Goal: Task Accomplishment & Management: Complete application form

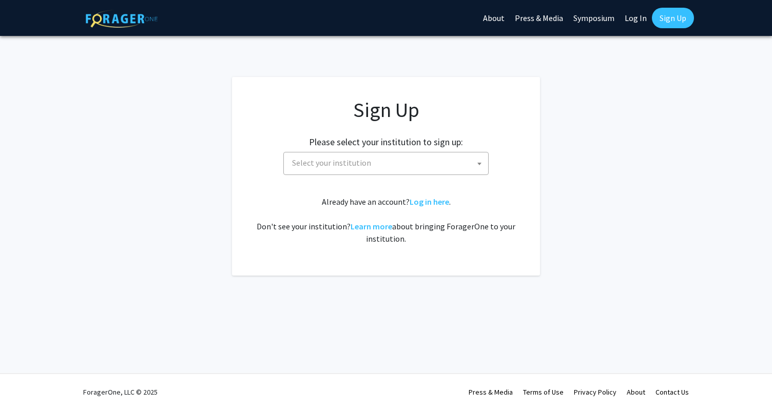
click at [366, 160] on span "Select your institution" at bounding box center [331, 163] width 79 height 10
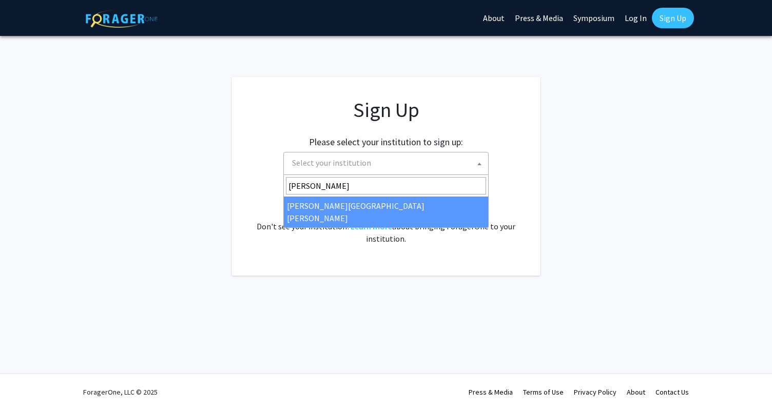
type input "[PERSON_NAME]"
select select "1"
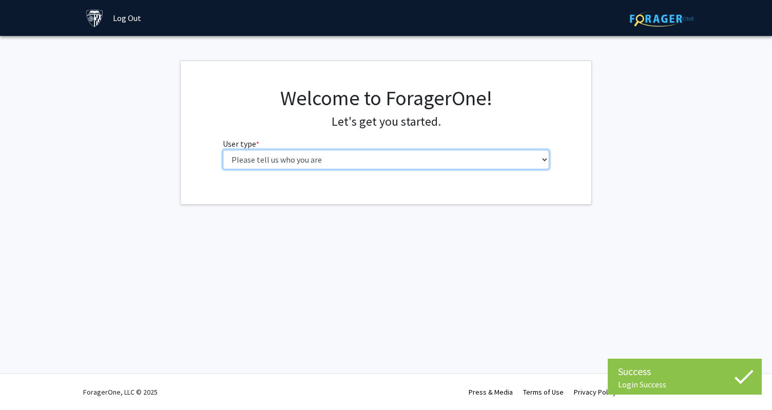
click at [420, 155] on select "Please tell us who you are Undergraduate Student Master's Student Doctoral Cand…" at bounding box center [386, 160] width 327 height 20
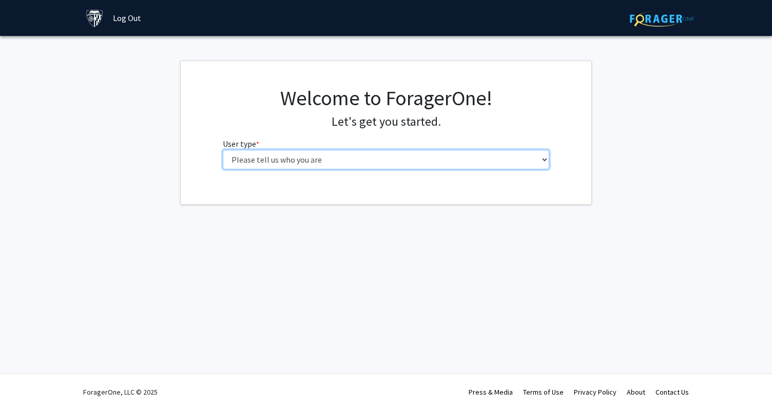
select select "2: masters"
click at [223, 150] on select "Please tell us who you are Undergraduate Student Master's Student Doctoral Cand…" at bounding box center [386, 160] width 327 height 20
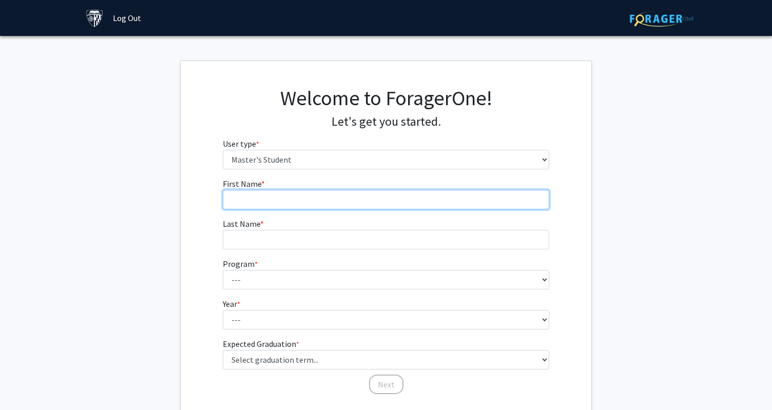
click at [329, 204] on input "First Name * required" at bounding box center [386, 200] width 327 height 20
type input "[PERSON_NAME]"
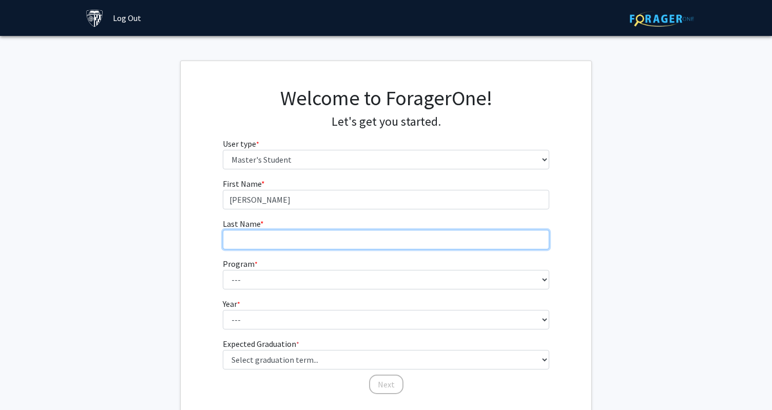
click at [308, 242] on input "Last Name * required" at bounding box center [386, 240] width 327 height 20
type input "Brodhead"
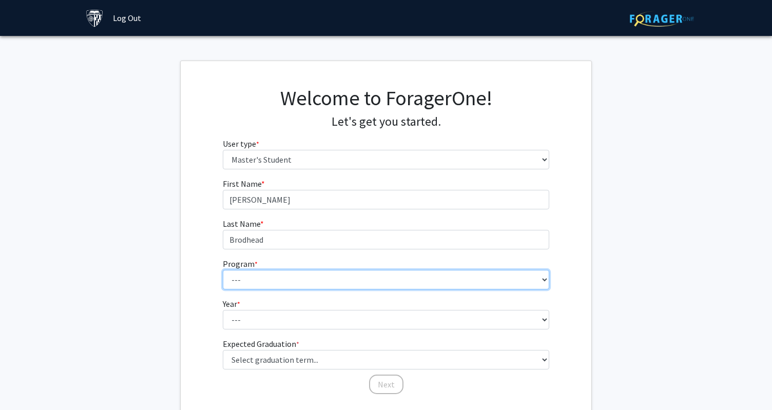
click at [287, 270] on select "--- Anatomy Education Applied and Computational Mathematics Applied Biomedical …" at bounding box center [386, 280] width 327 height 20
select select "42: 31"
click at [223, 270] on select "--- Anatomy Education Applied and Computational Mathematics Applied Biomedical …" at bounding box center [386, 280] width 327 height 20
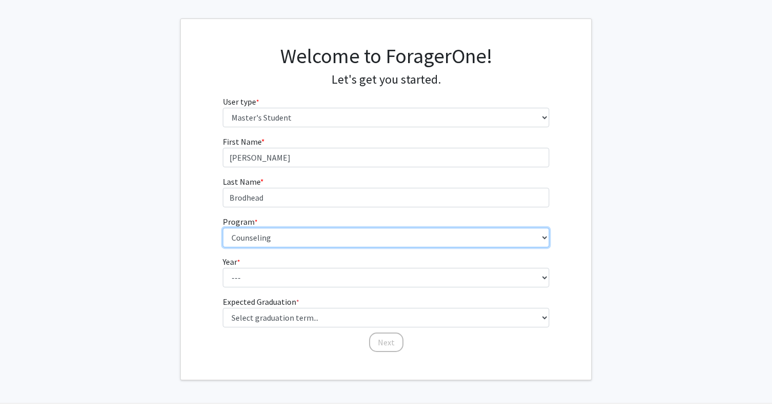
scroll to position [53, 0]
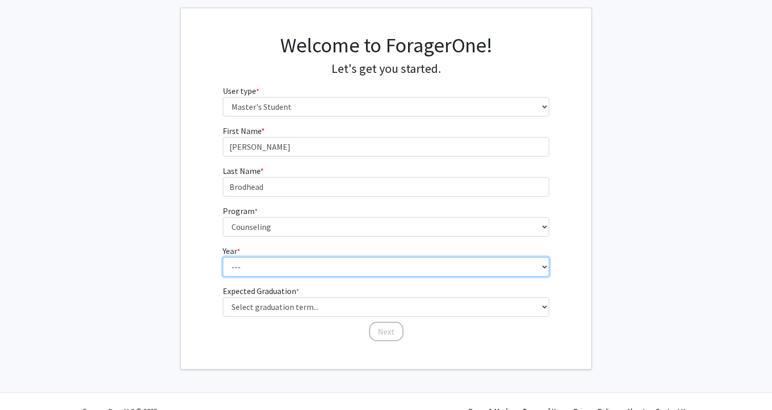
click at [269, 268] on select "--- First Year Second Year" at bounding box center [386, 267] width 327 height 20
select select "2: second_year"
click at [223, 257] on select "--- First Year Second Year" at bounding box center [386, 267] width 327 height 20
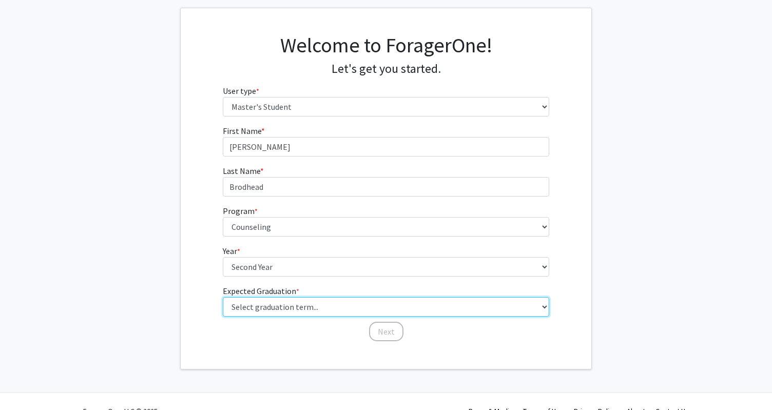
click at [299, 314] on select "Select graduation term... Spring 2025 Summer 2025 Fall 2025 Winter 2025 Spring …" at bounding box center [386, 307] width 327 height 20
select select "9: spring_2027"
click at [223, 297] on select "Select graduation term... Spring 2025 Summer 2025 Fall 2025 Winter 2025 Spring …" at bounding box center [386, 307] width 327 height 20
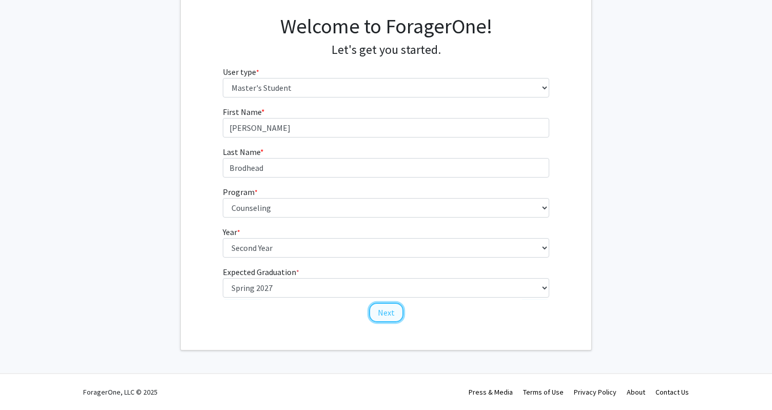
click at [383, 315] on button "Next" at bounding box center [386, 313] width 34 height 20
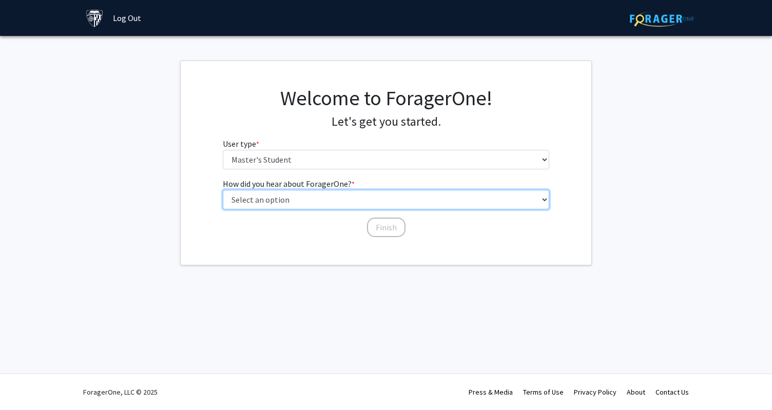
click at [292, 198] on select "Select an option Peer/student recommendation Faculty/staff recommendation Unive…" at bounding box center [386, 200] width 327 height 20
select select "3: university_website"
click at [223, 190] on select "Select an option Peer/student recommendation Faculty/staff recommendation Unive…" at bounding box center [386, 200] width 327 height 20
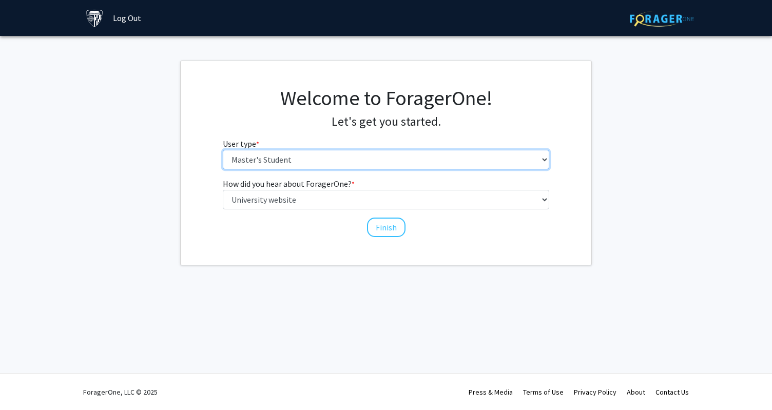
click at [322, 157] on select "Please tell us who you are Undergraduate Student Master's Student Doctoral Cand…" at bounding box center [386, 160] width 327 height 20
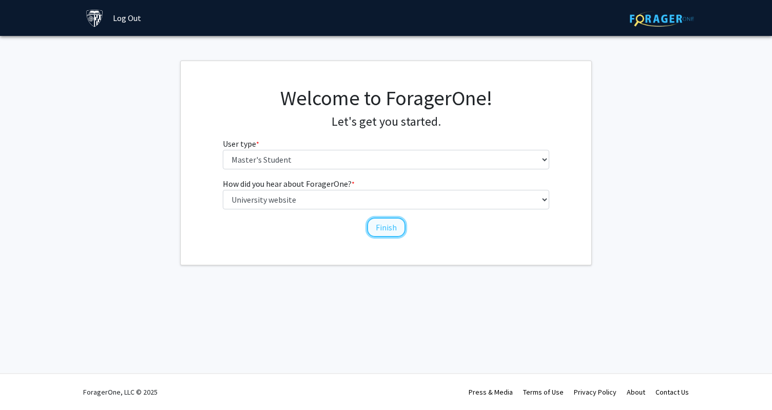
click at [394, 224] on button "Finish" at bounding box center [386, 228] width 39 height 20
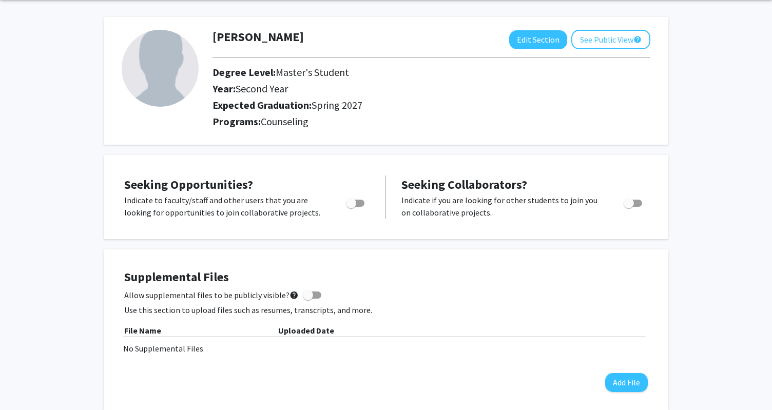
scroll to position [39, 0]
click at [359, 200] on span "Toggle" at bounding box center [355, 202] width 18 height 7
click at [351, 206] on input "Are you actively seeking opportunities?" at bounding box center [351, 206] width 1 height 1
checkbox input "true"
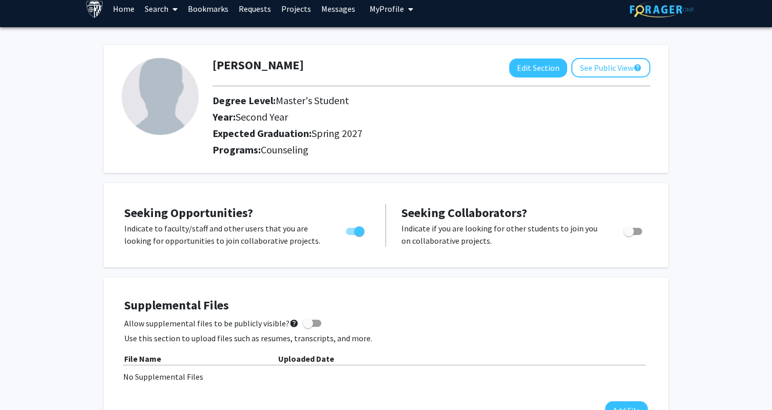
scroll to position [0, 0]
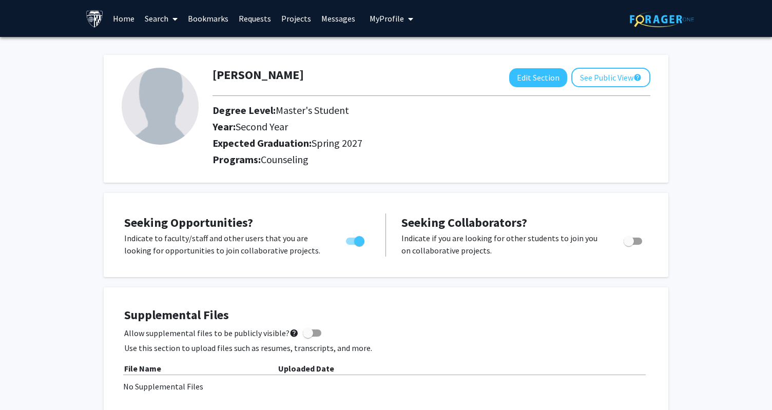
click at [155, 23] on link "Search" at bounding box center [161, 19] width 43 height 36
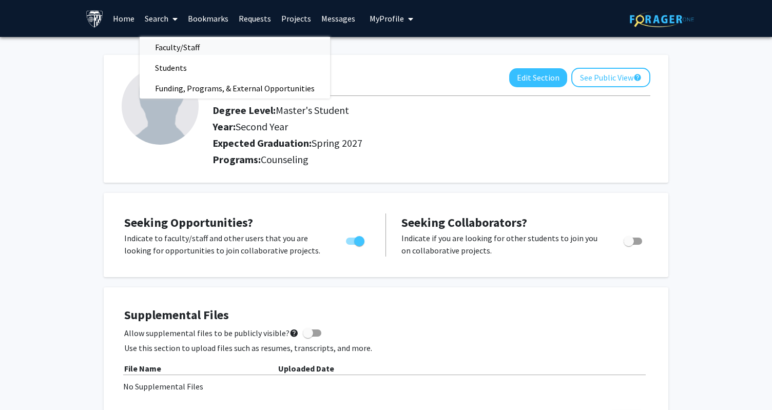
click at [213, 41] on link "Faculty/Staff" at bounding box center [235, 47] width 191 height 15
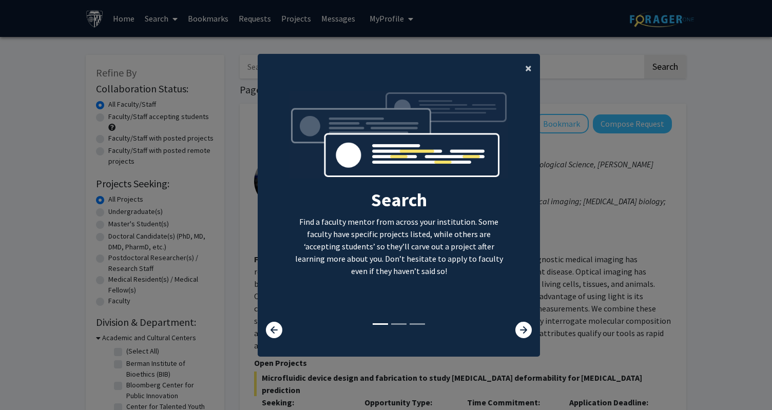
click at [528, 68] on span "×" at bounding box center [528, 68] width 7 height 16
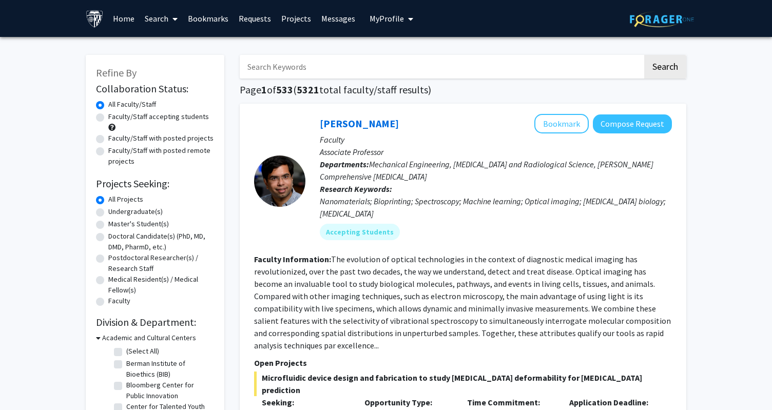
click at [366, 67] on input "Search Keywords" at bounding box center [441, 67] width 403 height 24
type input "psychiatry"
click at [644, 55] on button "Search" at bounding box center [665, 67] width 42 height 24
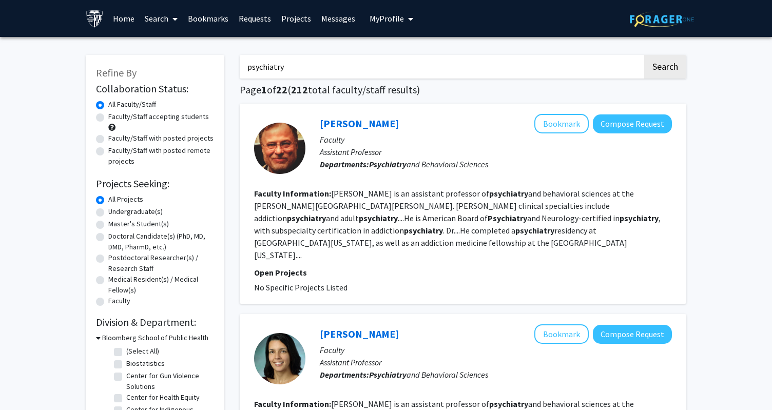
click at [108, 117] on label "Faculty/Staff accepting students" at bounding box center [158, 116] width 101 height 11
click at [108, 117] on input "Faculty/Staff accepting students" at bounding box center [111, 114] width 7 height 7
radio input "true"
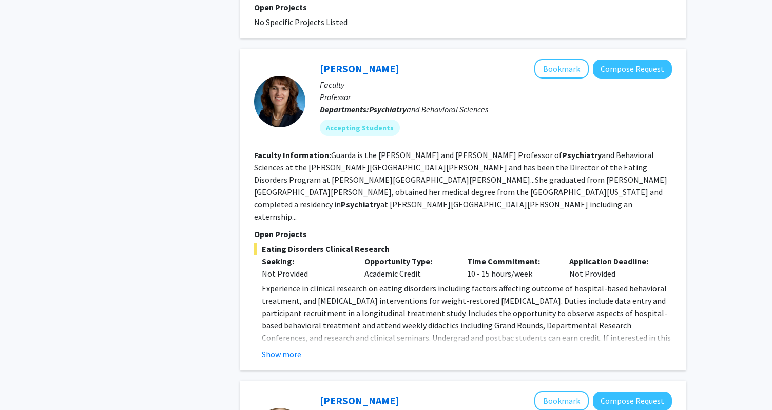
scroll to position [1309, 0]
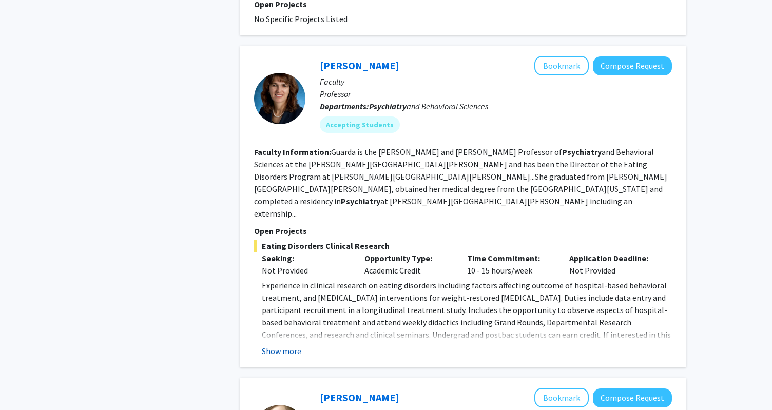
click at [285, 345] on button "Show more" at bounding box center [282, 351] width 40 height 12
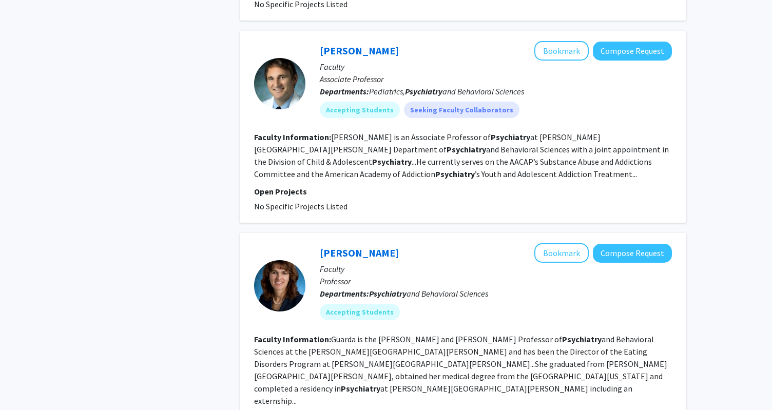
scroll to position [1168, 0]
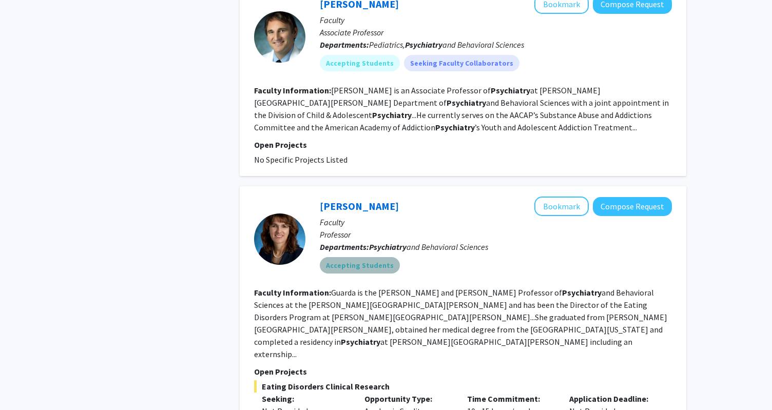
click at [369, 257] on mat-chip "Accepting Students" at bounding box center [360, 265] width 80 height 16
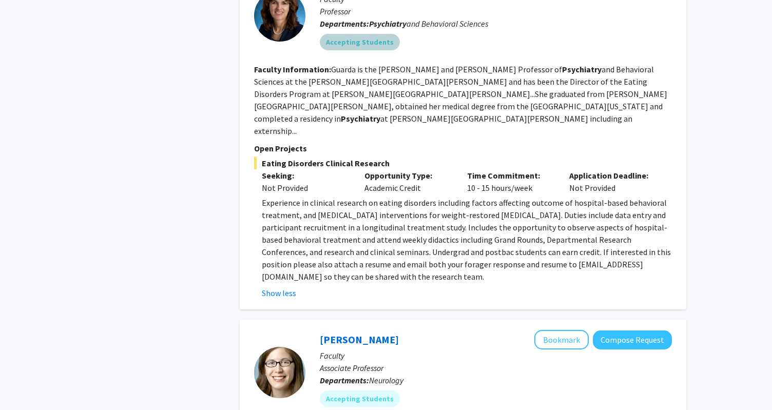
scroll to position [1442, 0]
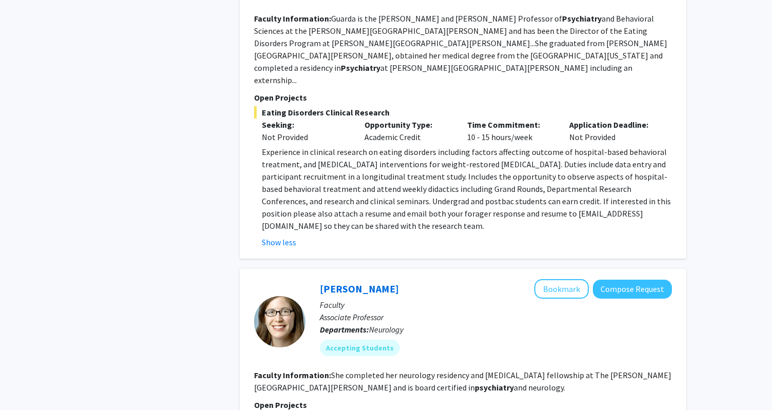
click at [416, 236] on div "Show less" at bounding box center [467, 242] width 410 height 12
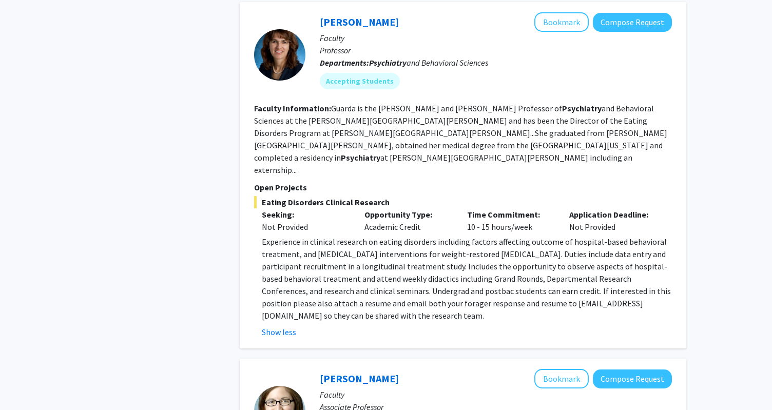
scroll to position [1251, 0]
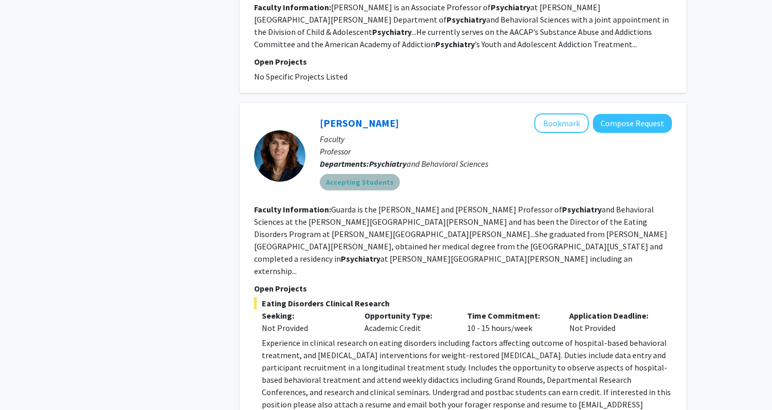
click at [365, 174] on mat-chip "Accepting Students" at bounding box center [360, 182] width 80 height 16
click at [511, 172] on div "Accepting Students" at bounding box center [496, 182] width 356 height 21
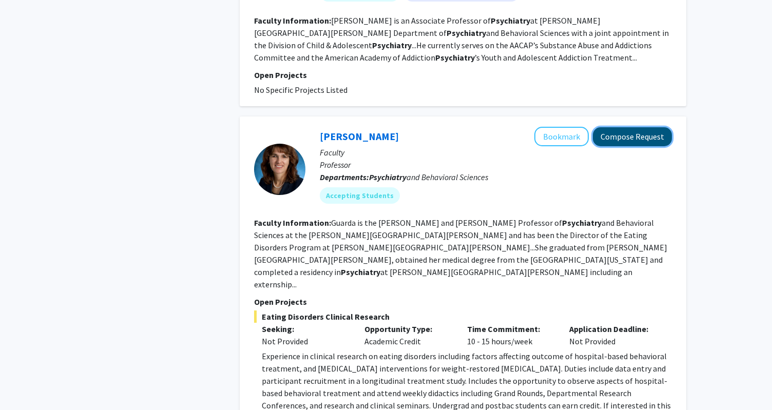
click at [644, 127] on button "Compose Request" at bounding box center [632, 136] width 79 height 19
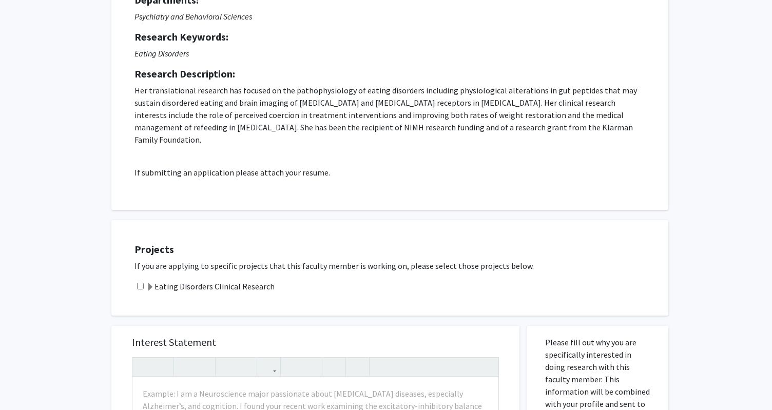
scroll to position [182, 0]
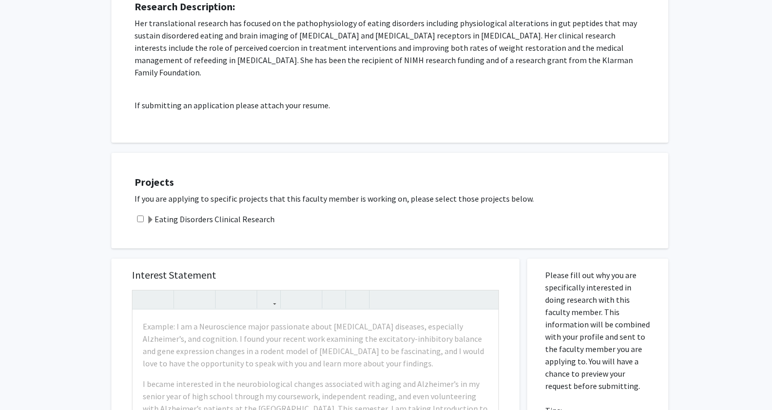
click at [141, 216] on input "checkbox" at bounding box center [140, 219] width 7 height 7
checkbox input "true"
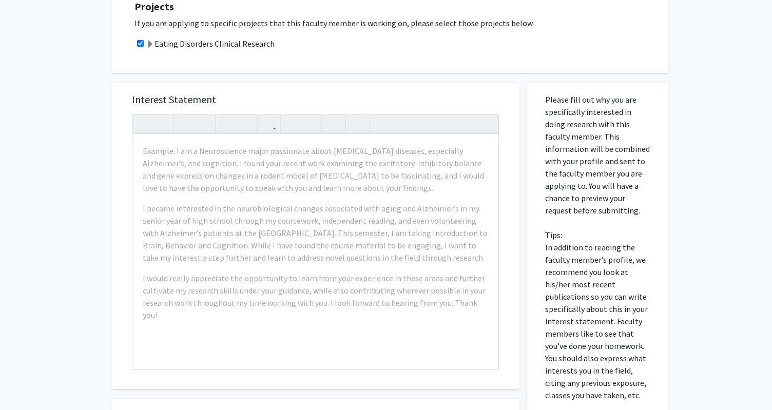
scroll to position [320, 0]
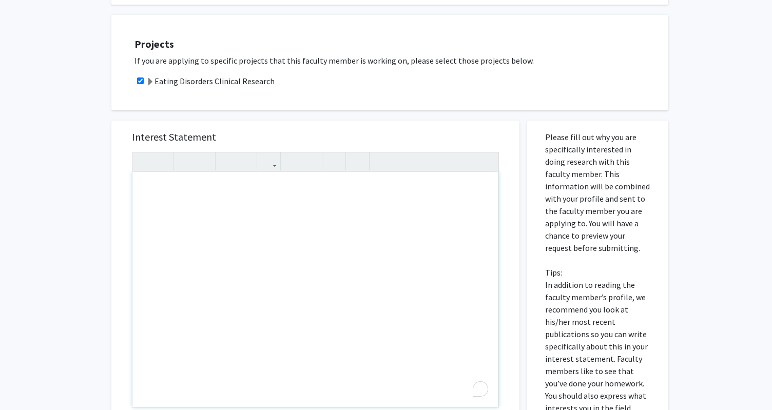
drag, startPoint x: 343, startPoint y: 314, endPoint x: 319, endPoint y: 308, distance: 24.5
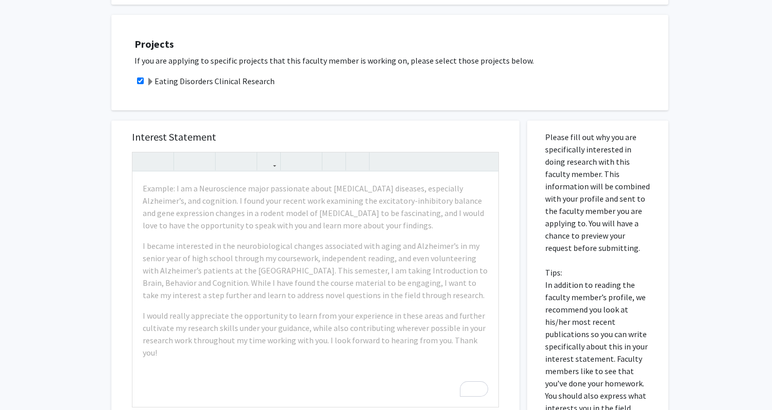
click at [400, 79] on div "Projects If you are applying to specific projects that this faculty member is w…" at bounding box center [396, 63] width 544 height 70
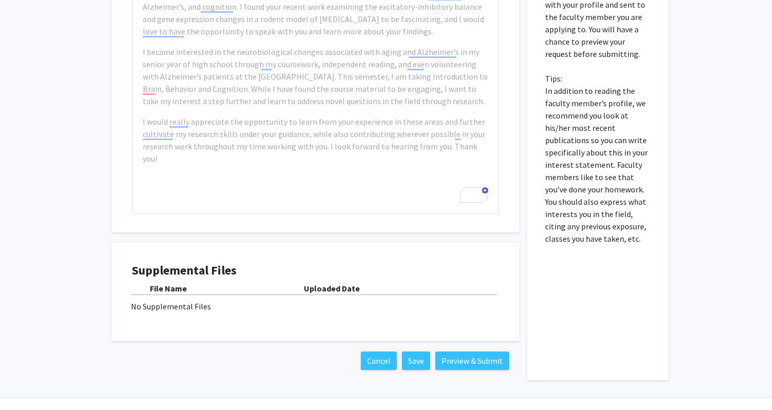
scroll to position [526, 0]
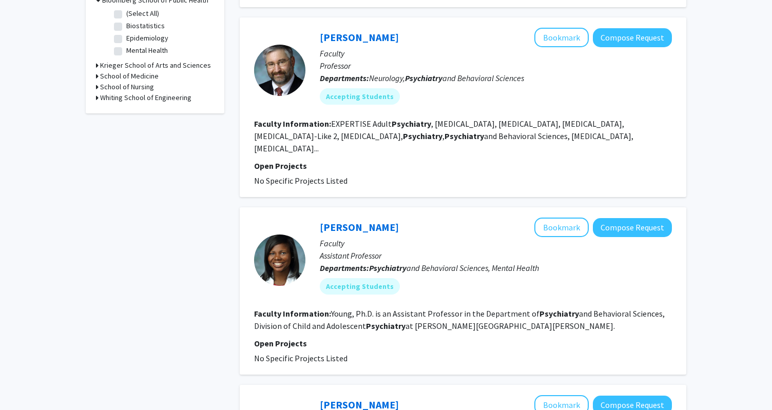
scroll to position [349, 0]
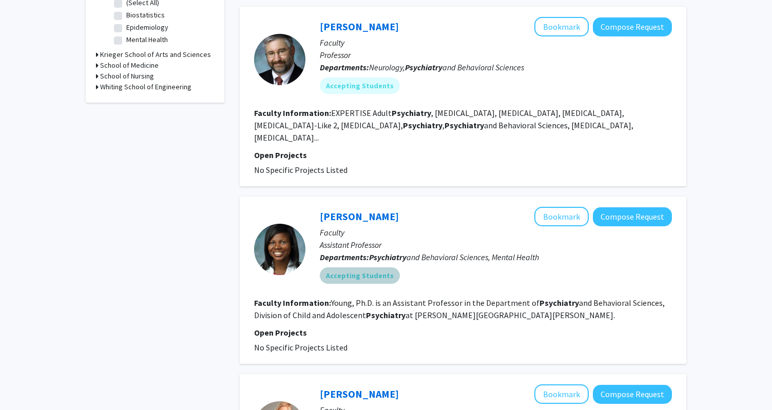
click at [347, 268] on mat-chip "Accepting Students" at bounding box center [360, 276] width 80 height 16
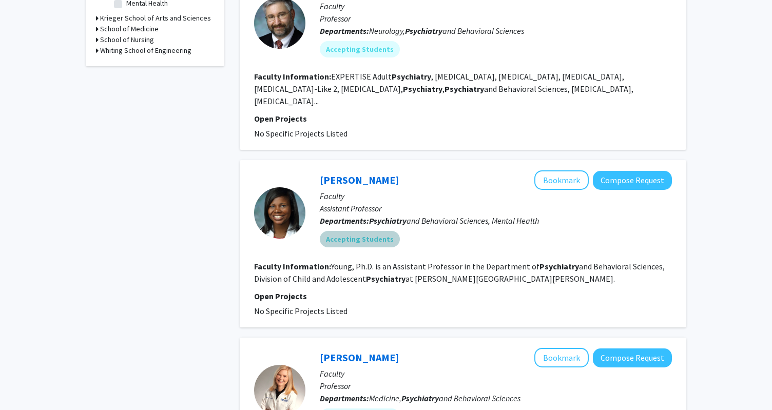
scroll to position [389, 0]
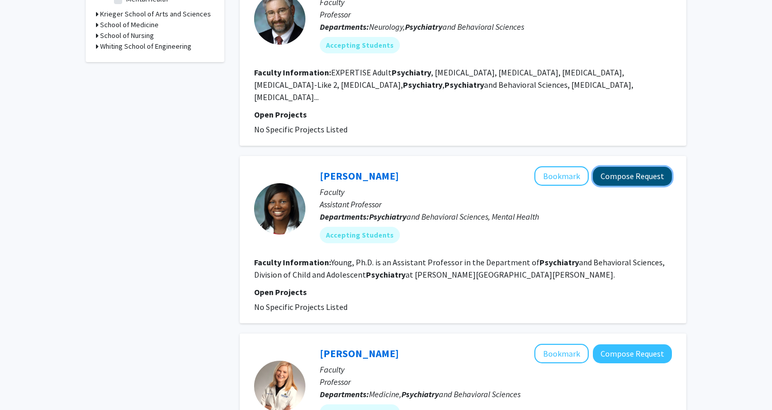
click at [650, 167] on button "Compose Request" at bounding box center [632, 176] width 79 height 19
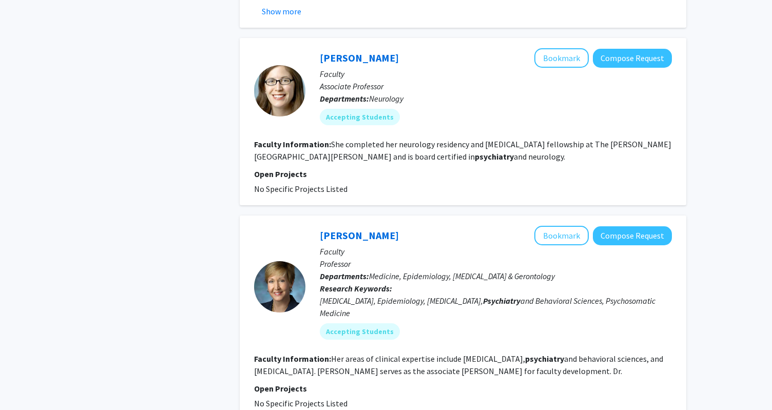
scroll to position [1925, 0]
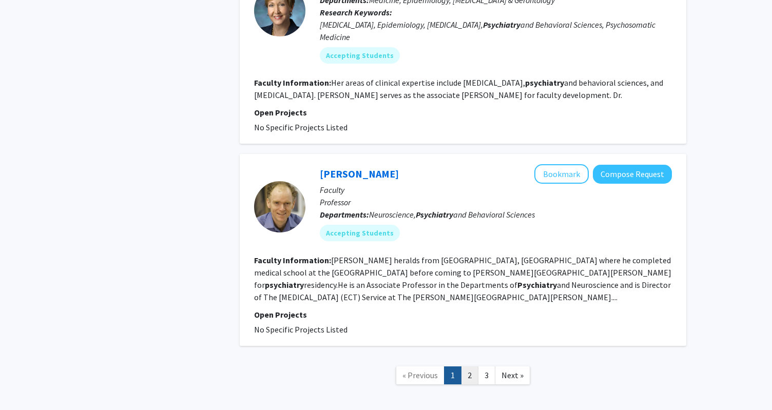
click at [469, 367] on link "2" at bounding box center [469, 376] width 17 height 18
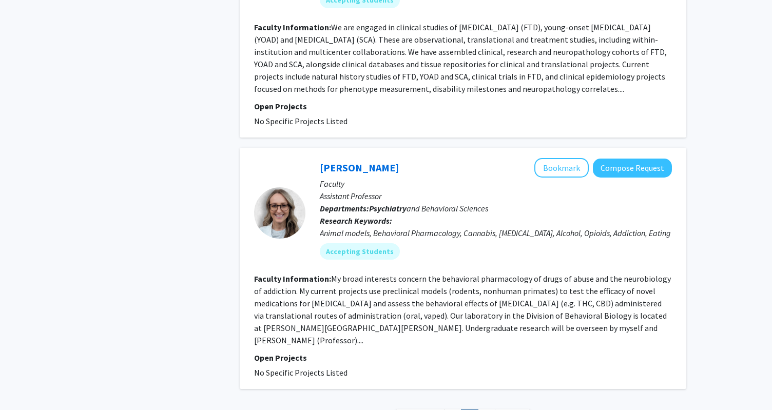
scroll to position [1806, 0]
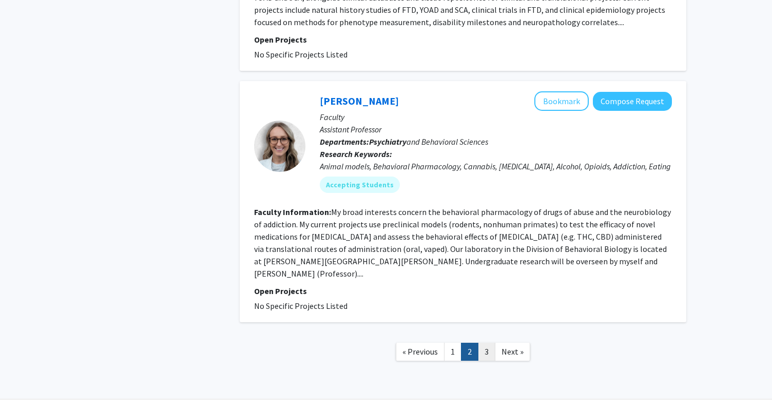
click at [488, 343] on link "3" at bounding box center [486, 352] width 17 height 18
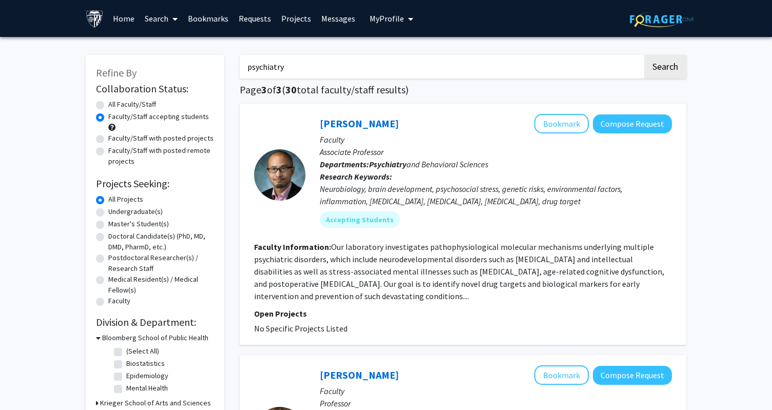
click at [179, 138] on label "Faculty/Staff with posted projects" at bounding box center [160, 138] width 105 height 11
click at [115, 138] on input "Faculty/Staff with posted projects" at bounding box center [111, 136] width 7 height 7
radio input "true"
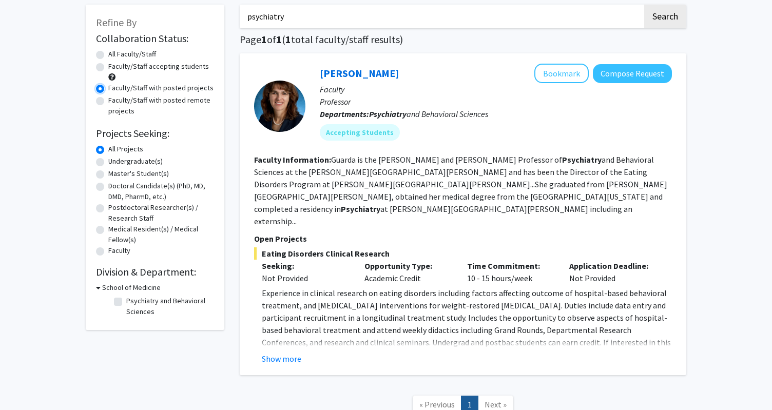
scroll to position [71, 0]
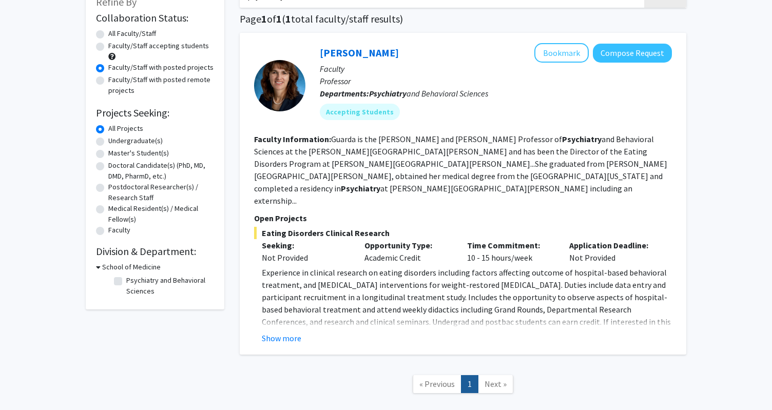
click at [283, 83] on div at bounding box center [279, 85] width 51 height 51
click at [294, 332] on button "Show more" at bounding box center [282, 338] width 40 height 12
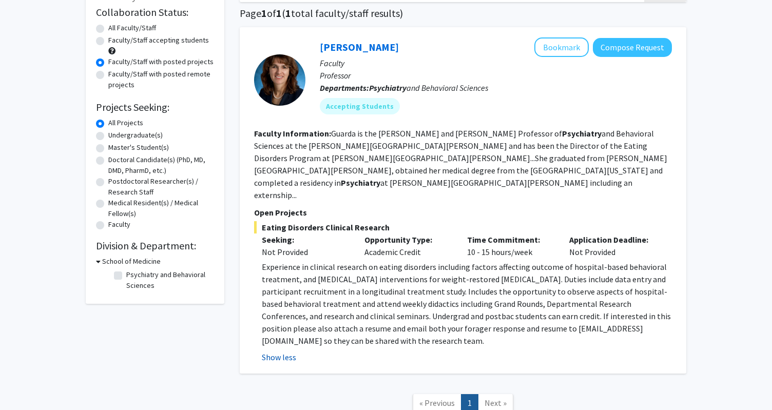
scroll to position [78, 0]
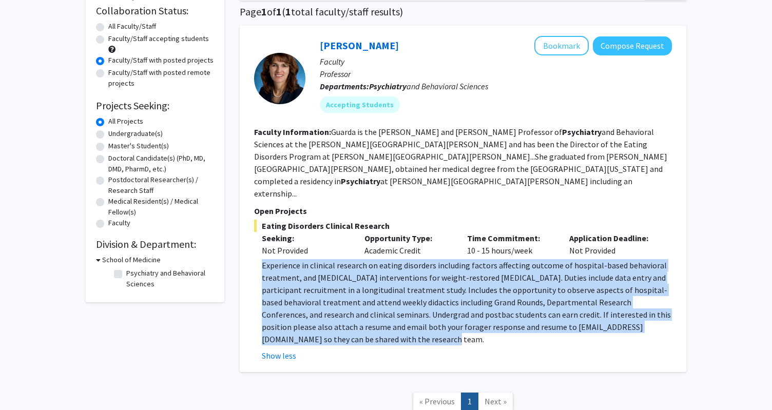
drag, startPoint x: 316, startPoint y: 314, endPoint x: 262, endPoint y: 244, distance: 87.9
click at [262, 259] on p "Experience in clinical research on eating disorders including factors affecting…" at bounding box center [467, 302] width 410 height 86
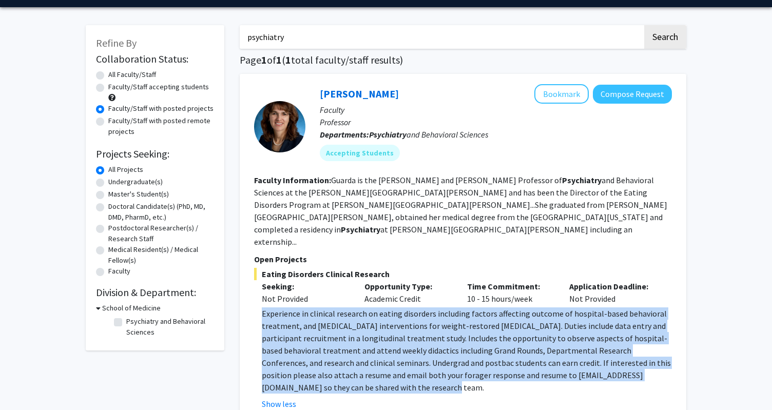
scroll to position [32, 0]
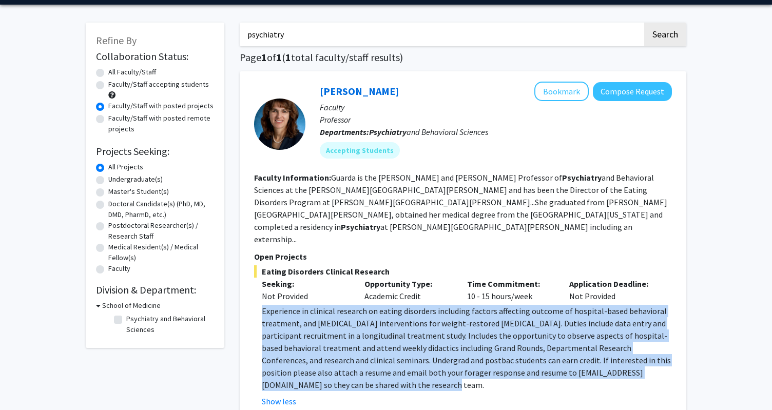
drag, startPoint x: 385, startPoint y: 244, endPoint x: 262, endPoint y: 244, distance: 122.7
click at [262, 265] on span "Eating Disorders Clinical Research" at bounding box center [463, 271] width 418 height 12
copy span "Eating Disorders Clinical Research"
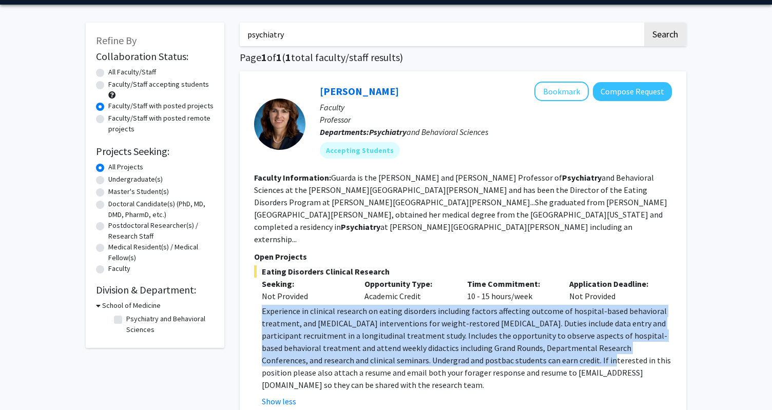
drag, startPoint x: 263, startPoint y: 286, endPoint x: 535, endPoint y: 340, distance: 277.4
click at [535, 340] on span "Experience in clinical research on eating disorders including factors affecting…" at bounding box center [466, 348] width 409 height 84
copy span "Experience in clinical research on eating disorders including factors affecting…"
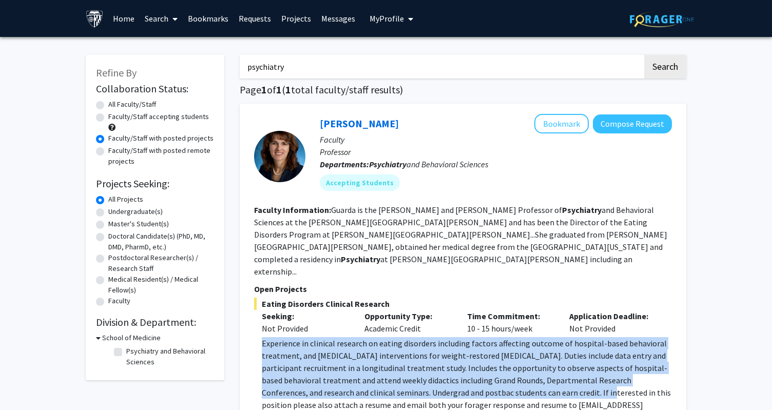
scroll to position [82, 0]
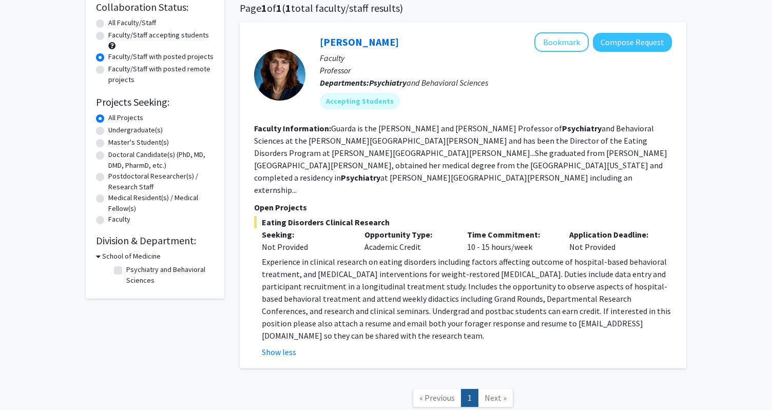
click at [575, 318] on fg-read-more "Experience in clinical research on eating disorders including factors affecting…" at bounding box center [463, 307] width 418 height 103
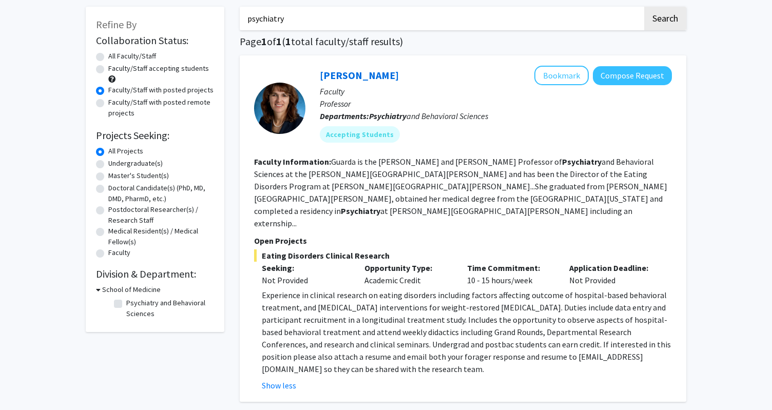
scroll to position [0, 0]
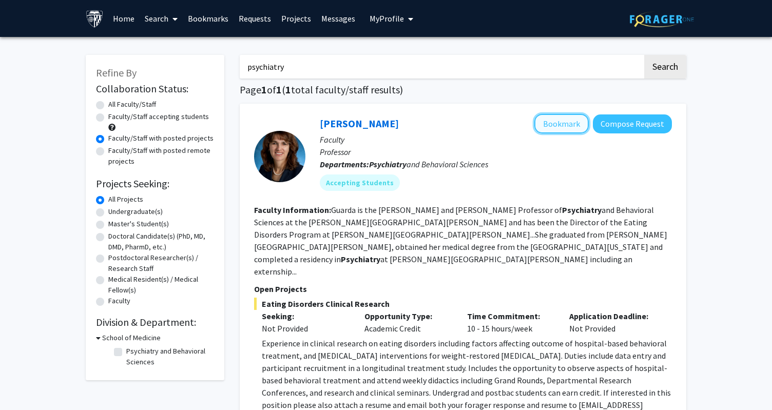
click at [571, 120] on button "Bookmark" at bounding box center [562, 124] width 54 height 20
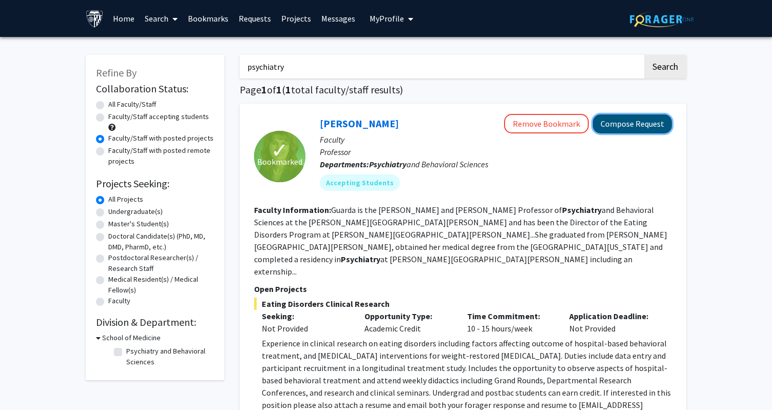
click at [618, 120] on button "Compose Request" at bounding box center [632, 124] width 79 height 19
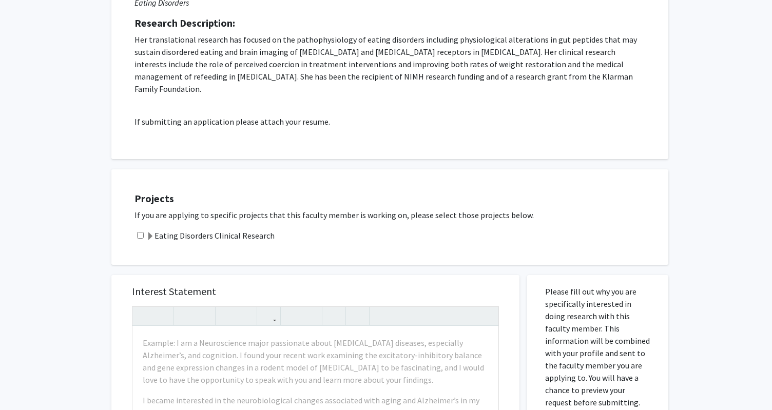
scroll to position [245, 0]
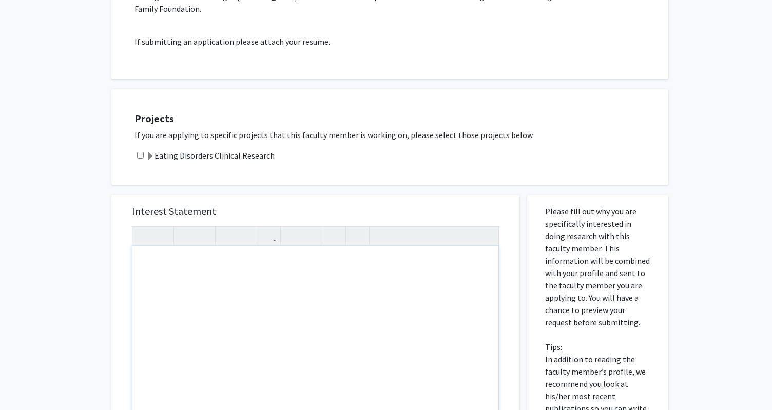
click at [194, 260] on div "To enrich screen reader interactions, please activate Accessibility in Grammarl…" at bounding box center [315, 363] width 366 height 235
paste div "To enrich screen reader interactions, please activate Accessibility in Grammarl…"
type textarea "<p>&nbsp;As a second-year master's student in the Counseling program, pursuing …"
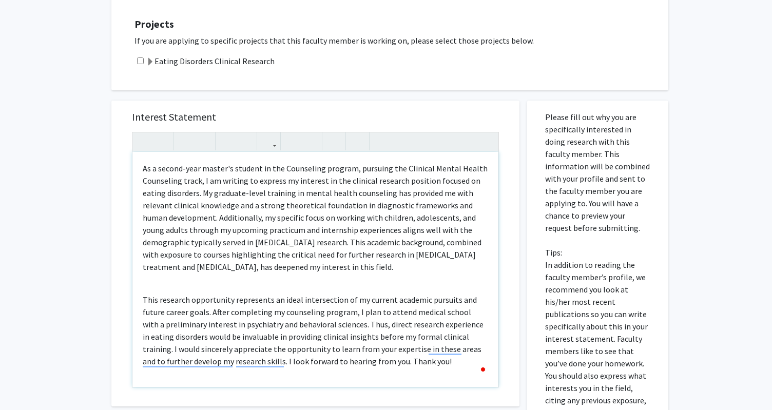
scroll to position [348, 0]
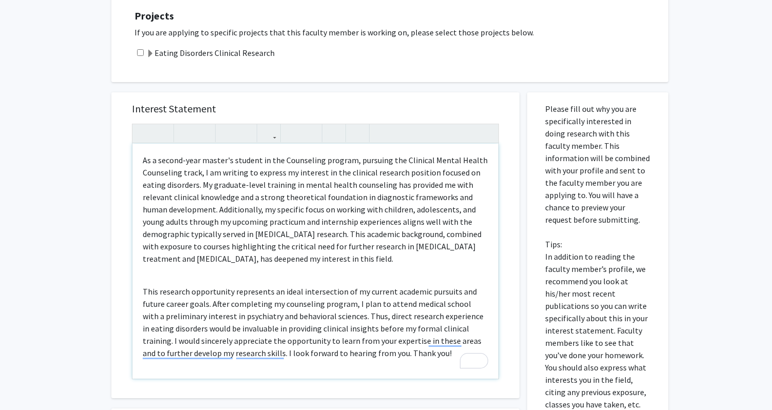
click at [140, 278] on div "As a second-year master's student in the Counseling program, pursuing the Clini…" at bounding box center [315, 261] width 366 height 235
click at [189, 268] on div "As a second-year master's student in the Counseling program, pursuing the Clini…" at bounding box center [315, 261] width 366 height 235
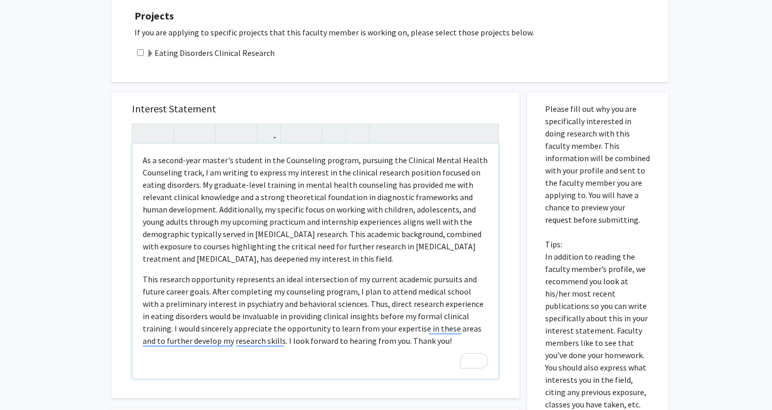
type textarea "<p>&nbsp;As a second-year master's student in the Counseling program, pursuing …"
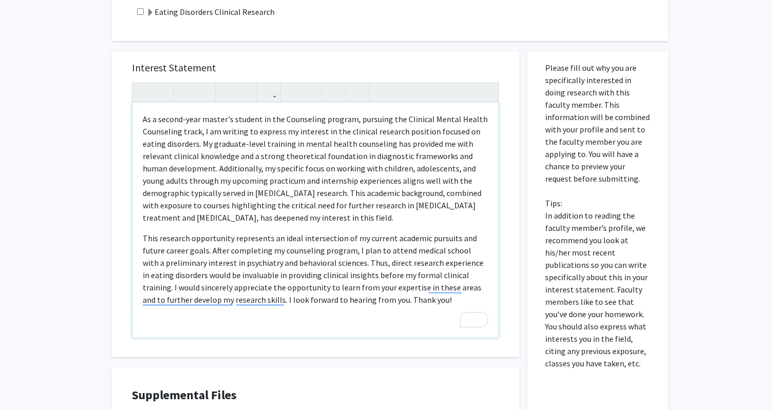
scroll to position [390, 0]
click at [204, 289] on p "This research opportunity represents an ideal intersection of my current academ…" at bounding box center [316, 268] width 346 height 74
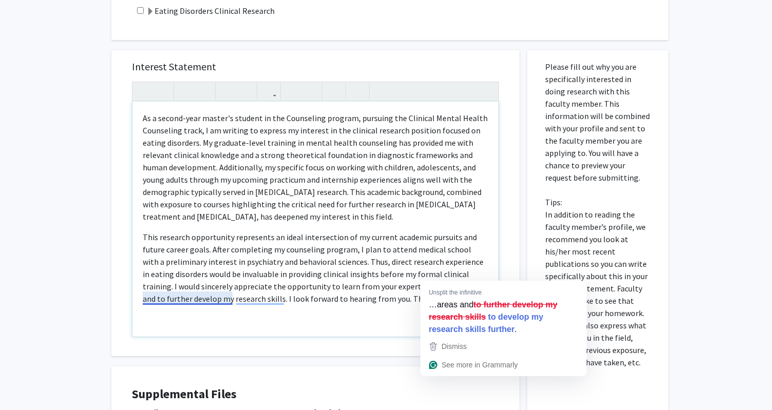
click at [370, 255] on p "This research opportunity represents an ideal intersection of my current academ…" at bounding box center [316, 268] width 346 height 74
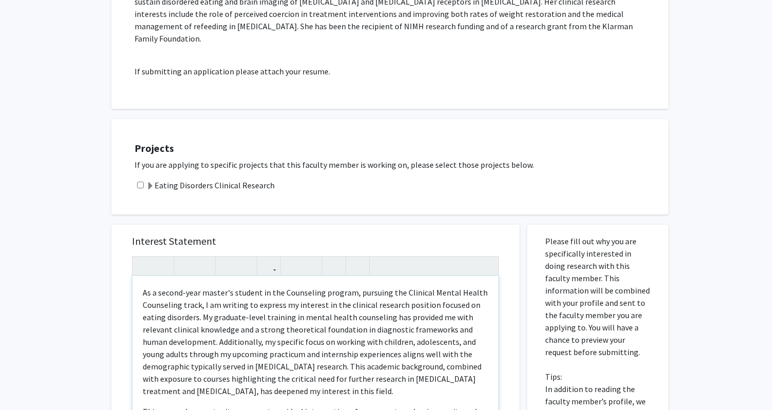
scroll to position [214, 0]
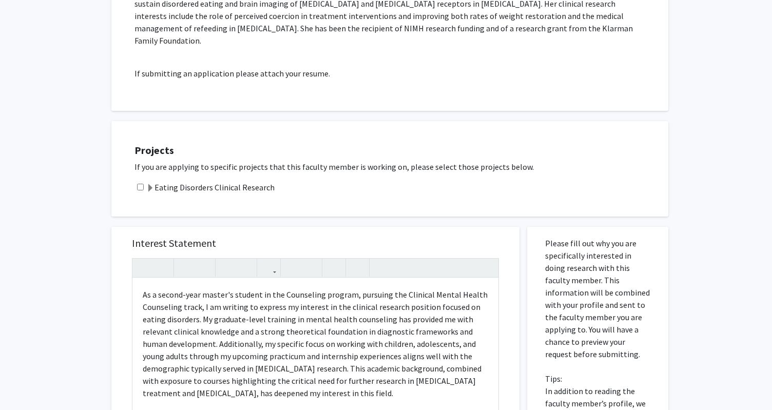
click at [136, 181] on div "Eating Disorders Clinical Research" at bounding box center [397, 187] width 524 height 12
click at [142, 184] on input "checkbox" at bounding box center [140, 187] width 7 height 7
checkbox input "true"
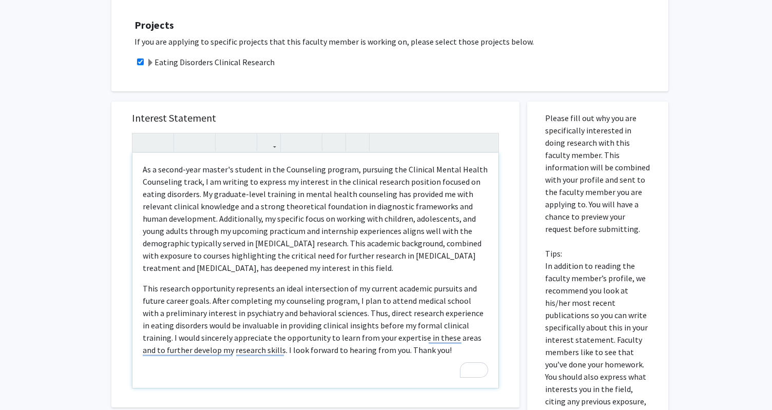
scroll to position [348, 0]
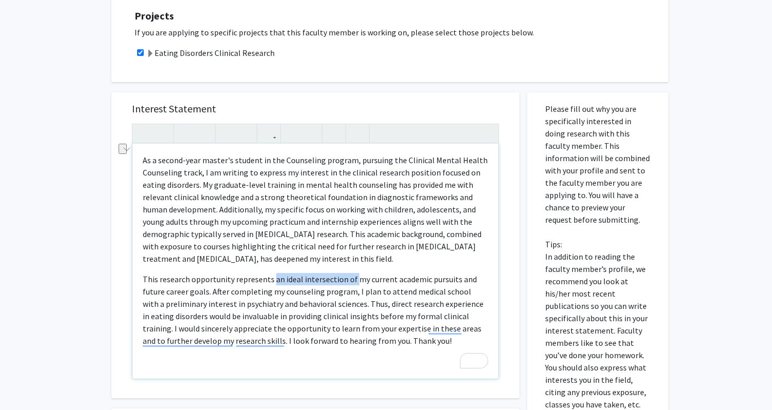
drag, startPoint x: 350, startPoint y: 269, endPoint x: 272, endPoint y: 271, distance: 78.1
click at [272, 273] on p "This research opportunity represents an ideal intersection of my current academ…" at bounding box center [316, 310] width 346 height 74
click at [373, 273] on p "This research opportunity represents my current academic pursuits and future ca…" at bounding box center [316, 310] width 346 height 74
click at [441, 273] on p "This research opportunity represents my current academic pursuits, along with m…" at bounding box center [316, 310] width 346 height 74
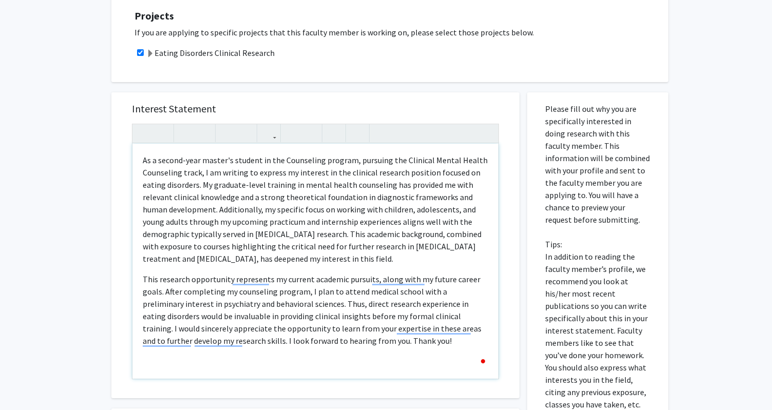
click at [415, 298] on p "This research opportunity represents my current academic pursuits, along with m…" at bounding box center [316, 310] width 346 height 74
click at [406, 275] on p "This research opportunity represents my current academic pursuits, along with m…" at bounding box center [316, 310] width 346 height 74
click at [406, 273] on p "This research opportunity represents my current academic pursuits, along with m…" at bounding box center [316, 310] width 346 height 74
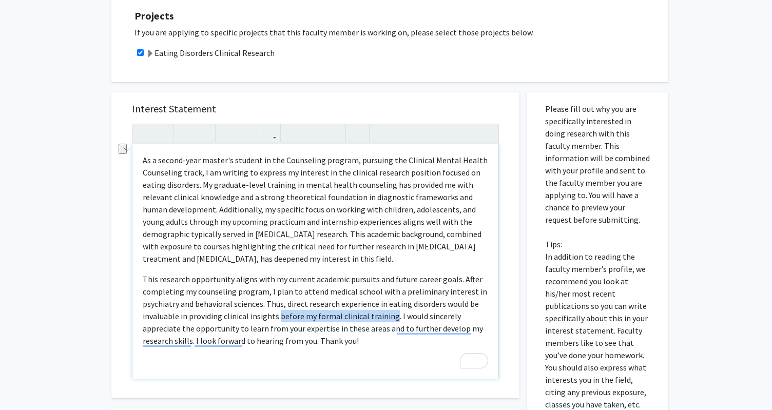
drag, startPoint x: 391, startPoint y: 306, endPoint x: 278, endPoint y: 305, distance: 113.0
click at [278, 305] on p "This research opportunity aligns with my current academic pursuits and future c…" at bounding box center [316, 310] width 346 height 74
click at [366, 327] on p "This research opportunity aligns with my current academic pursuits and future c…" at bounding box center [316, 310] width 346 height 74
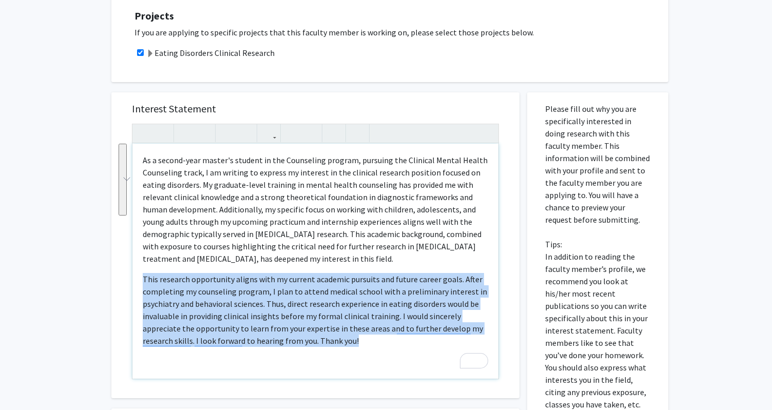
drag, startPoint x: 366, startPoint y: 327, endPoint x: 142, endPoint y: 265, distance: 231.7
click at [142, 265] on div "As a second-year master's student in the Counseling program, pursuing the Clini…" at bounding box center [315, 261] width 366 height 235
copy p "This research opportunity aligns with my current academic pursuits and future c…"
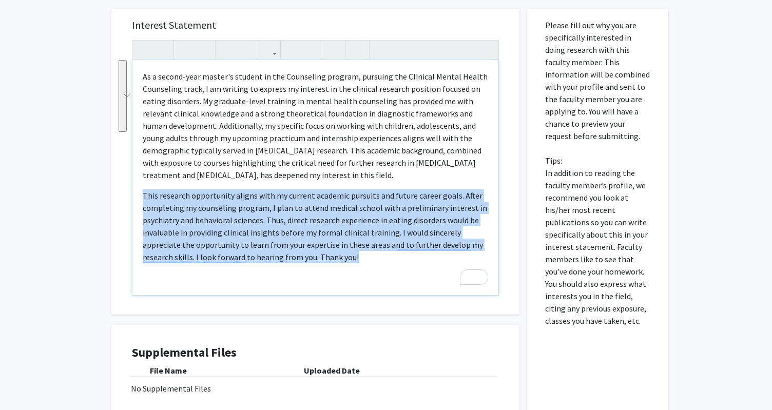
scroll to position [441, 0]
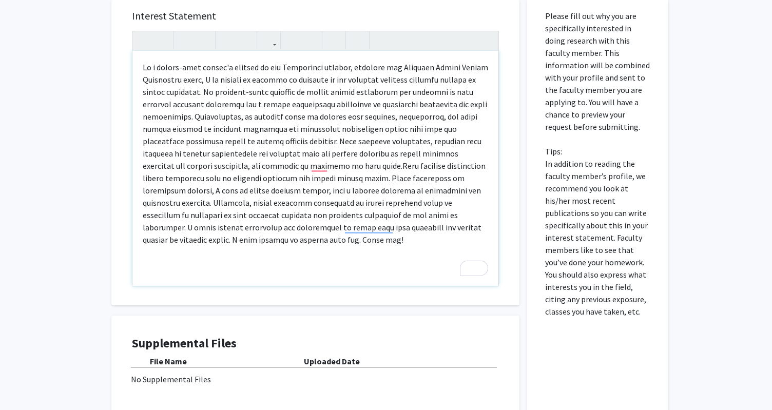
click at [292, 167] on p "To enrich screen reader interactions, please activate Accessibility in Grammarl…" at bounding box center [316, 153] width 346 height 185
click at [290, 167] on p "To enrich screen reader interactions, please activate Accessibility in Grammarl…" at bounding box center [316, 153] width 346 height 185
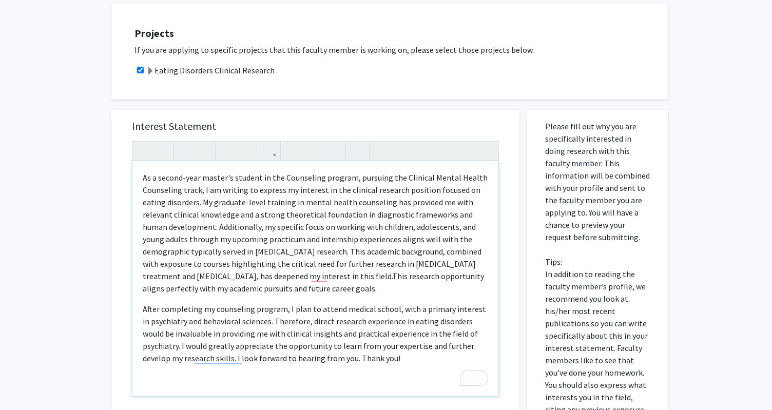
scroll to position [322, 0]
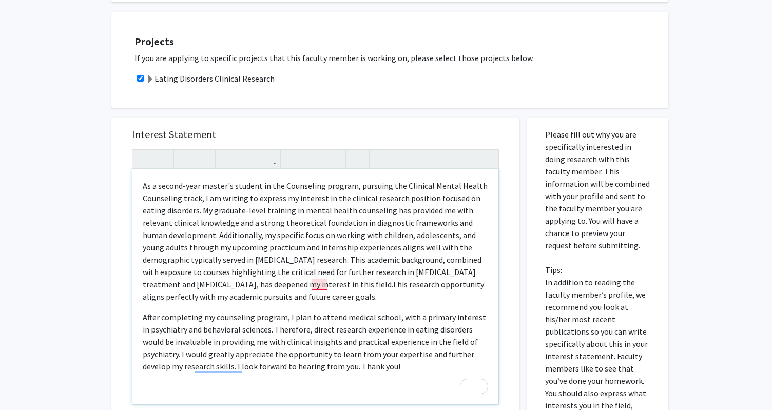
click at [317, 271] on p "As a second-year master's student in the Counseling program, pursuing the Clini…" at bounding box center [316, 241] width 346 height 123
click at [142, 308] on div "As a second-year master's student in the Counseling program, pursuing the Clini…" at bounding box center [315, 286] width 366 height 235
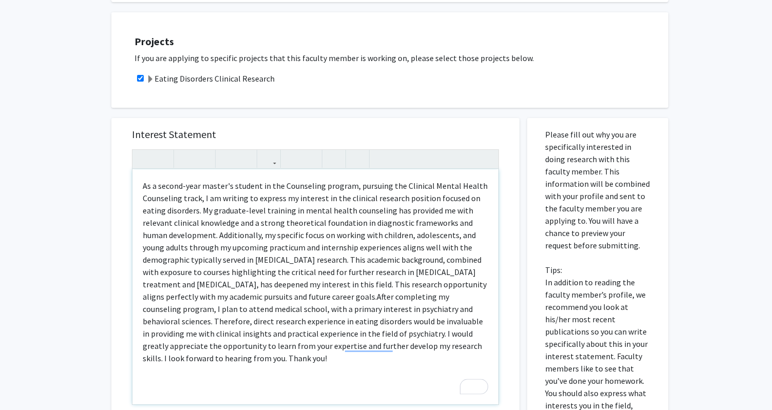
click at [316, 274] on p "As a second-year master's student in the Counseling program, pursuing the Clini…" at bounding box center [316, 272] width 346 height 185
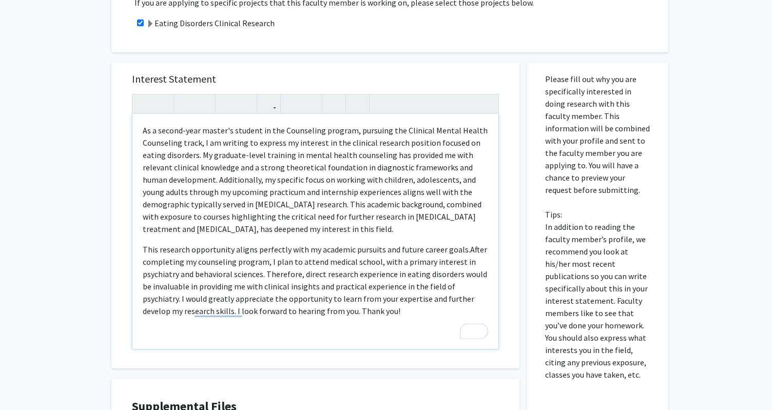
scroll to position [384, 0]
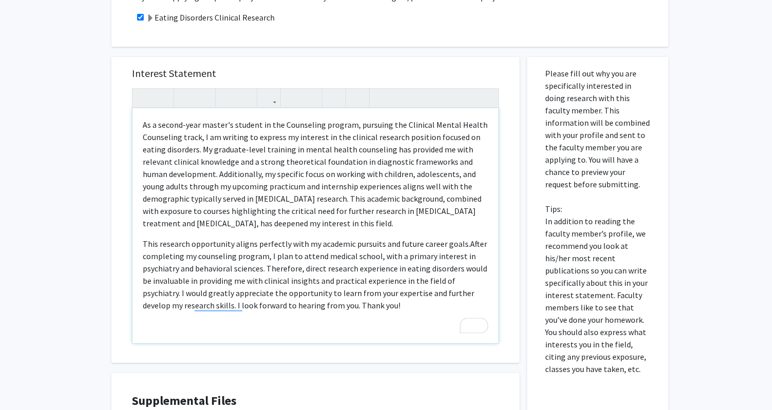
click at [371, 291] on p "This research opportunity aligns perfectly with my academic pursuits and future…" at bounding box center [316, 275] width 346 height 74
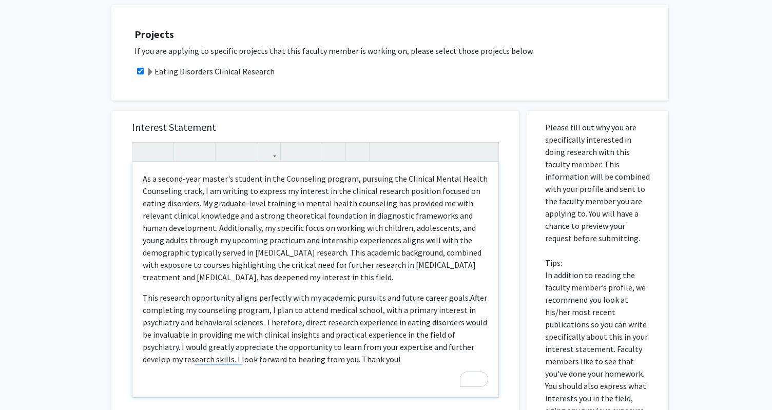
scroll to position [394, 0]
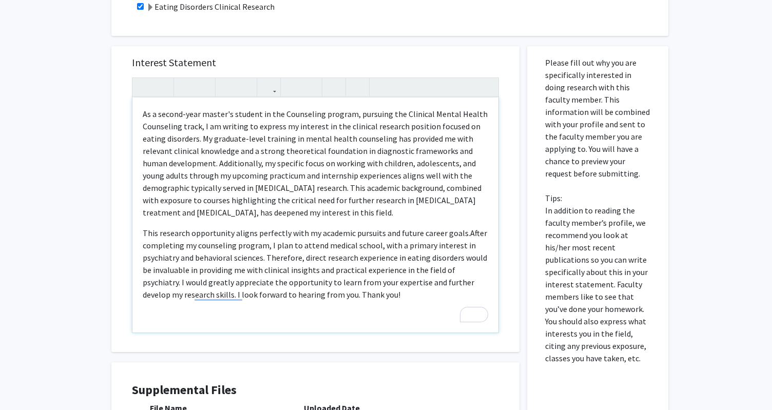
click at [474, 116] on p "As a second-year master's student in the Counseling program, pursuing the Clini…" at bounding box center [316, 163] width 346 height 111
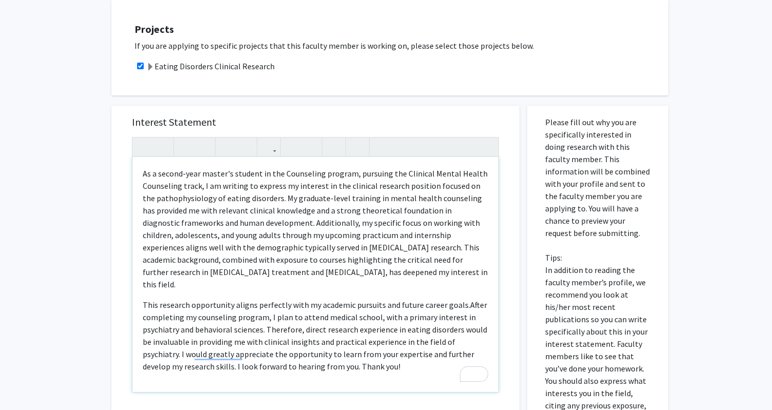
scroll to position [369, 0]
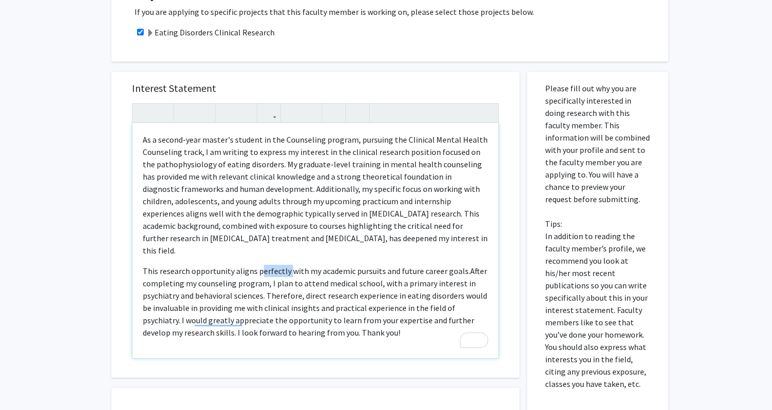
drag, startPoint x: 286, startPoint y: 247, endPoint x: 259, endPoint y: 247, distance: 26.2
click at [259, 265] on p "This research opportunity aligns perfectly with my academic pursuits and future…" at bounding box center [316, 302] width 346 height 74
type textarea "<p>&nbsp;As a second-year master's student in the Counseling program, pursuing …"
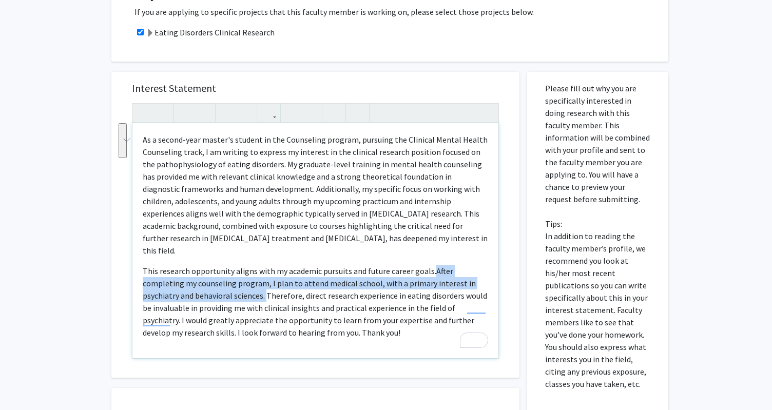
drag, startPoint x: 429, startPoint y: 248, endPoint x: 213, endPoint y: 267, distance: 216.5
click at [213, 267] on p "This research opportunity aligns with my academic pursuits and future career go…" at bounding box center [316, 302] width 346 height 74
copy p "After completing my counseling program, I plan to attend medical school, with a…"
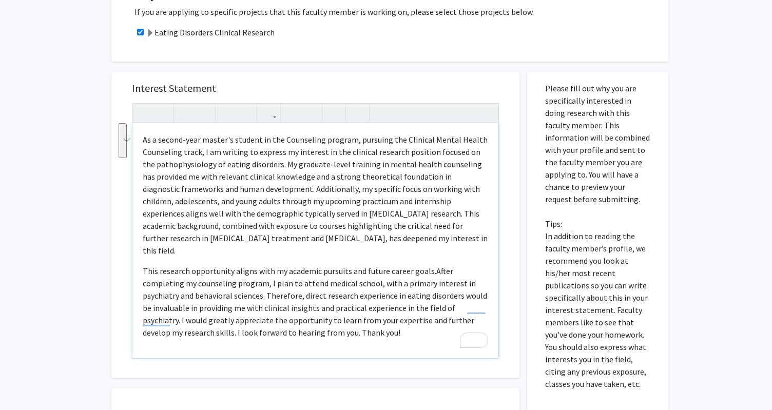
click at [309, 309] on p "This research opportunity aligns with my academic pursuits and future career go…" at bounding box center [316, 302] width 346 height 74
click at [301, 314] on div "As a second-year master's student in the Counseling program, pursuing the Clini…" at bounding box center [315, 240] width 366 height 235
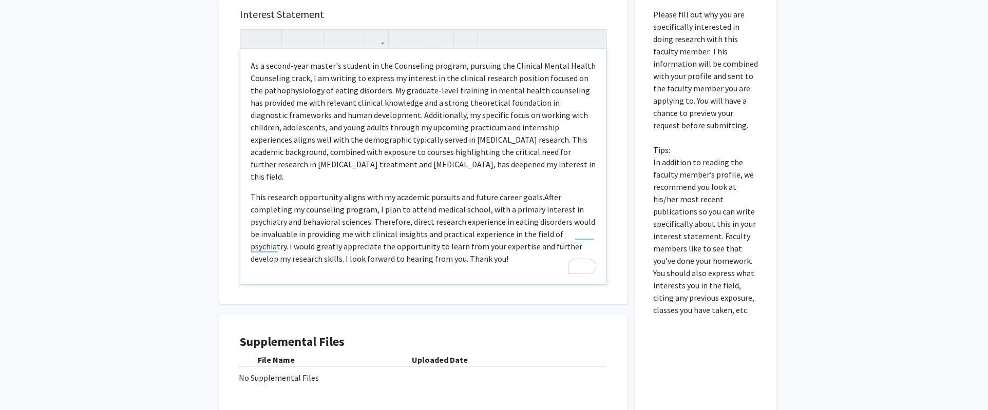
scroll to position [441, 0]
click at [368, 31] on button "button" at bounding box center [377, 40] width 18 height 18
click at [301, 373] on div "No Supplemental Files" at bounding box center [423, 379] width 369 height 12
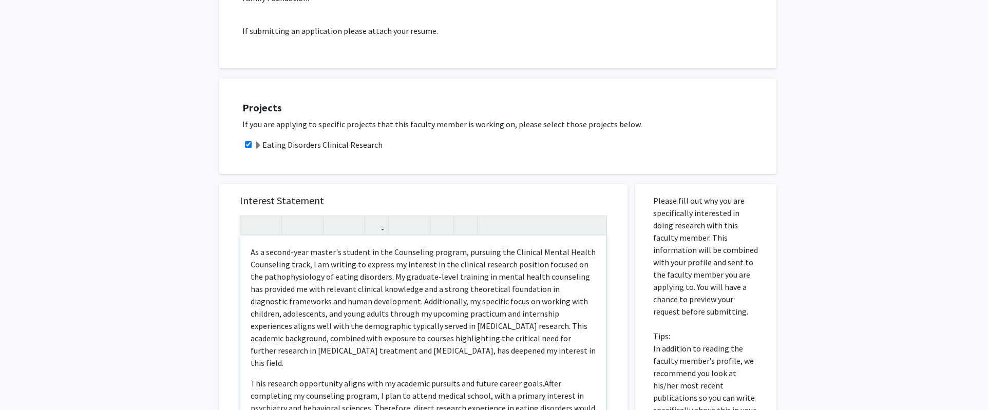
scroll to position [265, 0]
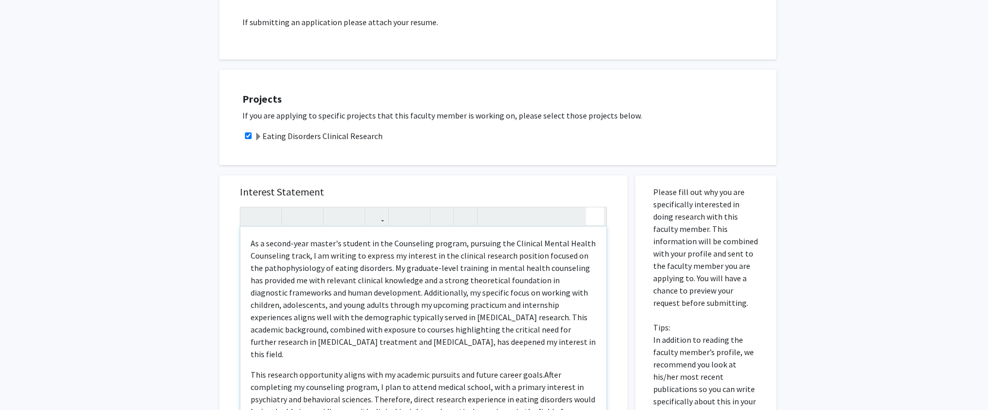
click at [596, 207] on div "As a second-year master's student in the Counseling program, pursuing the Clini…" at bounding box center [423, 335] width 367 height 256
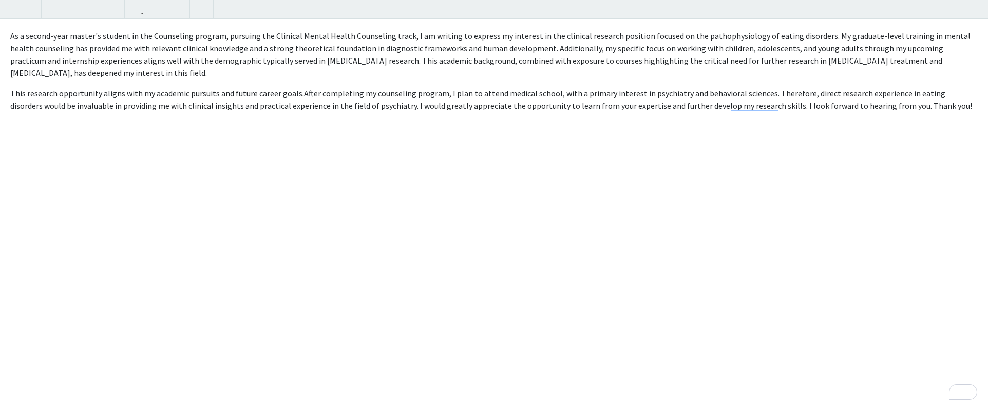
click at [772, 11] on div "All Requests Request for [PERSON_NAME] Request for [PERSON_NAME] Departments: P…" at bounding box center [494, 160] width 988 height 776
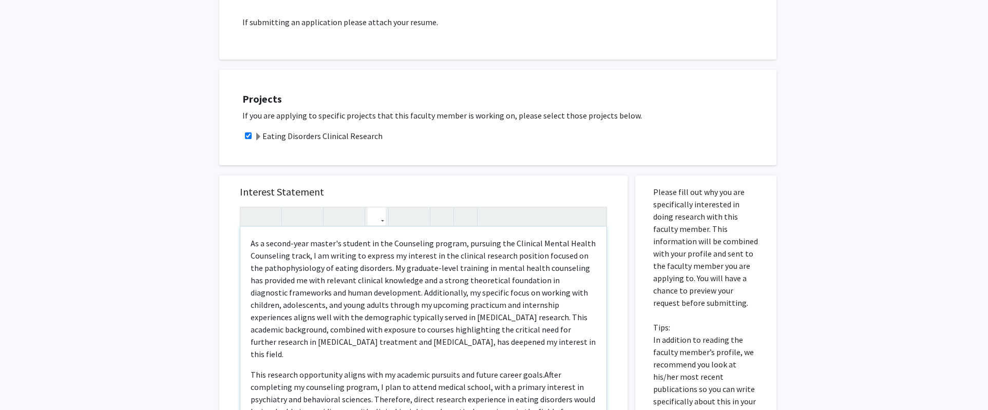
click at [380, 211] on button "button" at bounding box center [377, 216] width 18 height 18
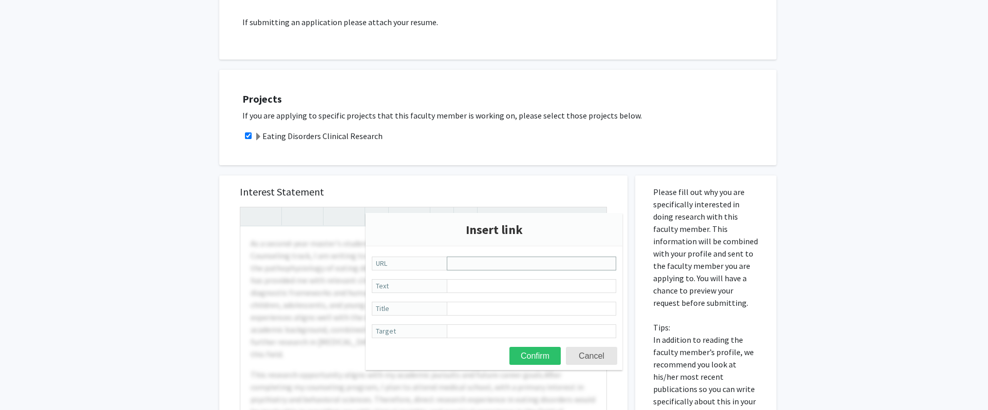
paste input "file:///Users/melissabrodhead/Desktop/Application/Practicum%20Applications/[PER…"
type input "file:///Users/melissabrodhead/Desktop/Application/Practicum%20Applications/[PER…"
click at [517, 313] on input "Title" at bounding box center [531, 309] width 169 height 14
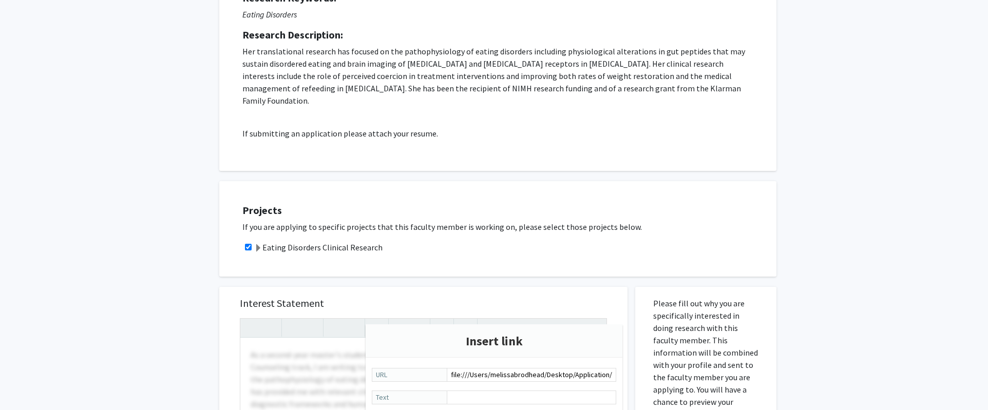
scroll to position [379, 0]
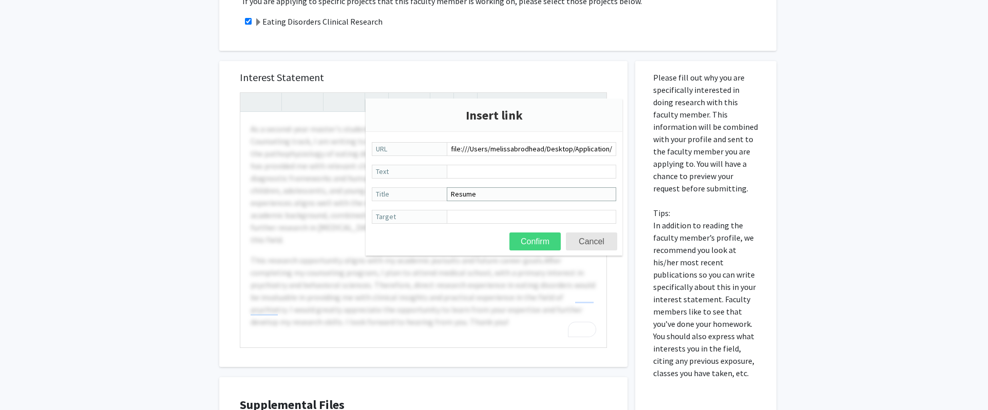
type input "Resume"
click at [542, 236] on button "Confirm" at bounding box center [534, 242] width 51 height 18
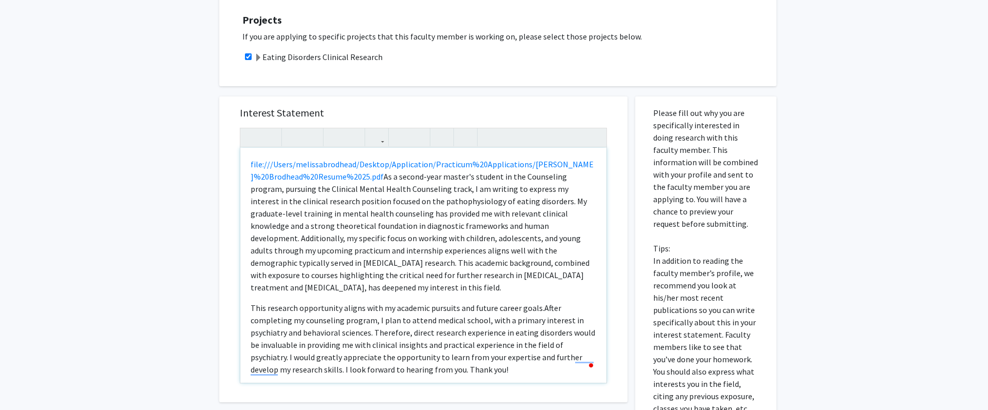
scroll to position [339, 0]
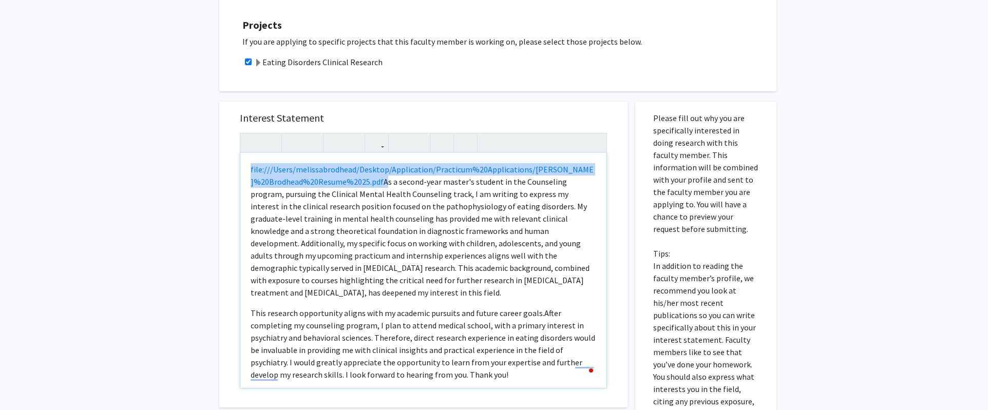
drag, startPoint x: 335, startPoint y: 172, endPoint x: 244, endPoint y: 150, distance: 93.5
click at [244, 153] on div "file:///Users/melissabrodhead/Desktop/Application/Practicum%20Applications/[PER…" at bounding box center [423, 270] width 366 height 235
copy p "file:///Users/melissabrodhead/Desktop/Application/Practicum%20Applications/[PER…"
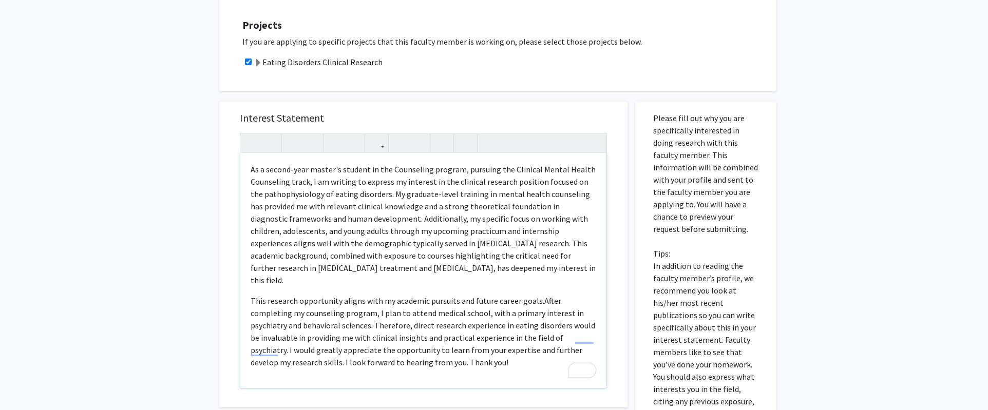
click at [416, 342] on p "This research opportunity aligns with my academic pursuits and future career go…" at bounding box center [424, 332] width 346 height 74
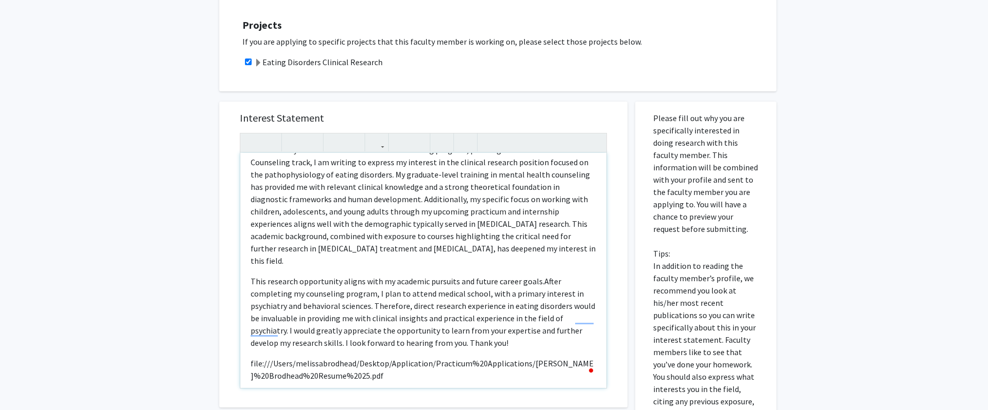
click at [342, 357] on p "file:///Users/melissabrodhead/Desktop/Application/Practicum%20Applications/[PER…" at bounding box center [424, 369] width 346 height 25
click at [328, 358] on span "file:///Users/melissabrodhead/Desktop/Application/Practicum%20Applications/[PER…" at bounding box center [422, 369] width 343 height 23
click at [338, 357] on p "file:///Users/melissabrodhead/Desktop/Application/Practicum%20Applications/[PER…" at bounding box center [424, 369] width 346 height 25
click at [335, 358] on span "file:///Users/melissabrodhead/Desktop/Application/Practicum%20Applications/[PER…" at bounding box center [422, 369] width 343 height 23
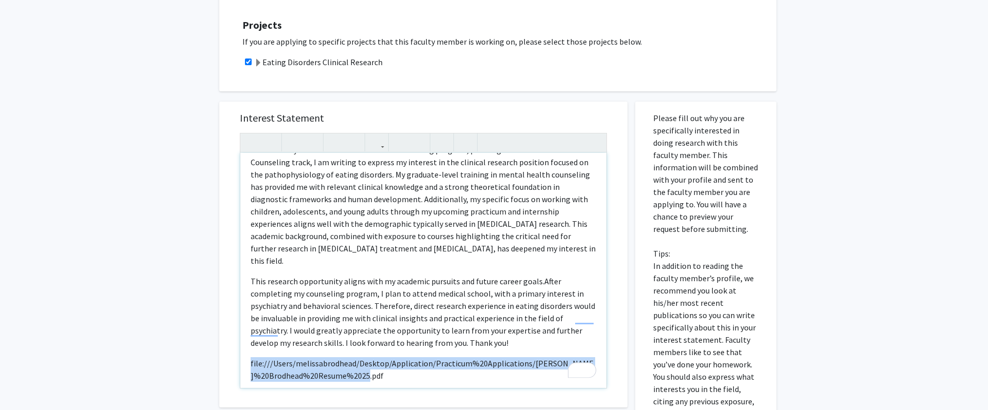
drag, startPoint x: 337, startPoint y: 352, endPoint x: 248, endPoint y: 340, distance: 90.6
click at [248, 340] on div "As a second-year master's student in the Counseling program, pursuing the Clini…" at bounding box center [423, 270] width 366 height 235
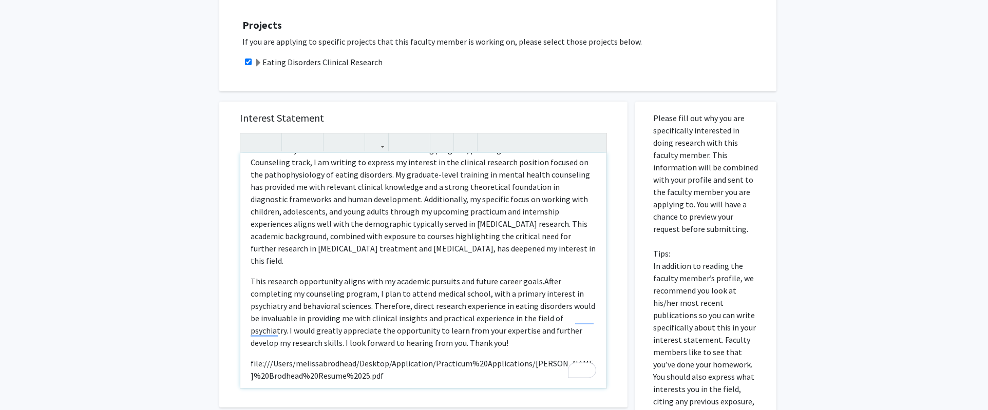
scroll to position [7, 0]
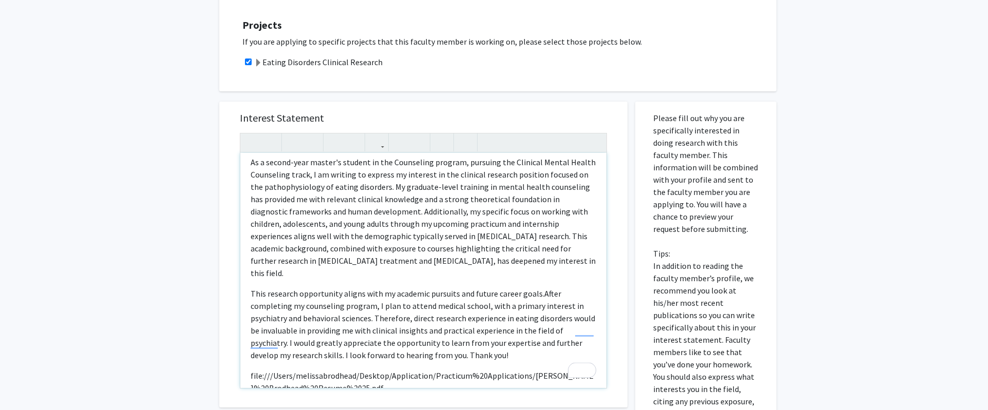
type textarea "<p>As a second-year master's student in the Counseling program, pursuing the Cl…"
click at [377, 134] on icon "button" at bounding box center [376, 142] width 9 height 17
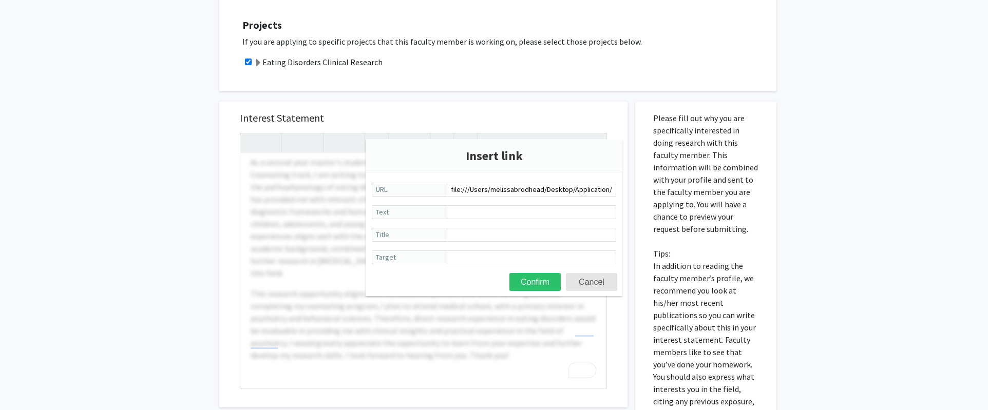
scroll to position [0, 213]
type input "file:///Users/melissabrodhead/Desktop/Application/Practicum%20Applications/[PER…"
click at [491, 234] on input "Title" at bounding box center [531, 235] width 169 height 14
type input "Resume"
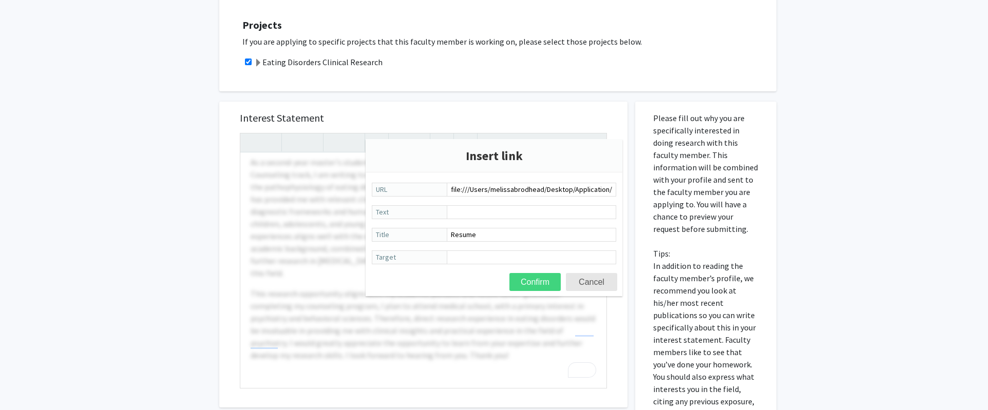
click at [534, 287] on button "Confirm" at bounding box center [534, 282] width 51 height 18
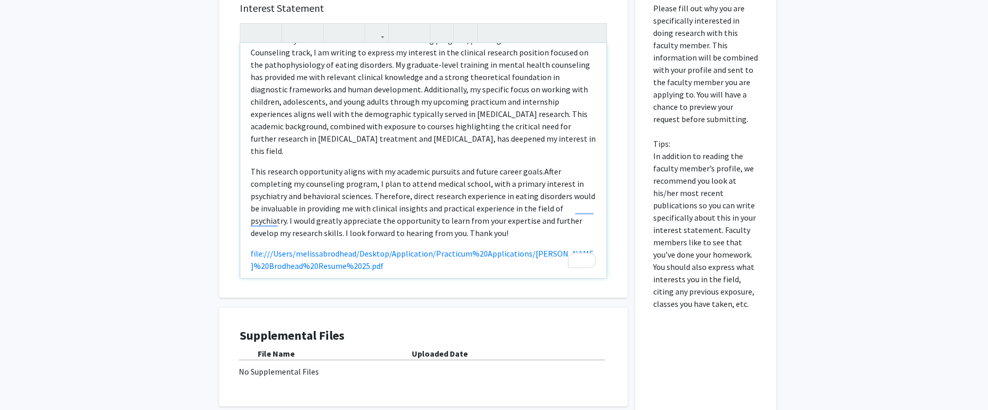
scroll to position [469, 0]
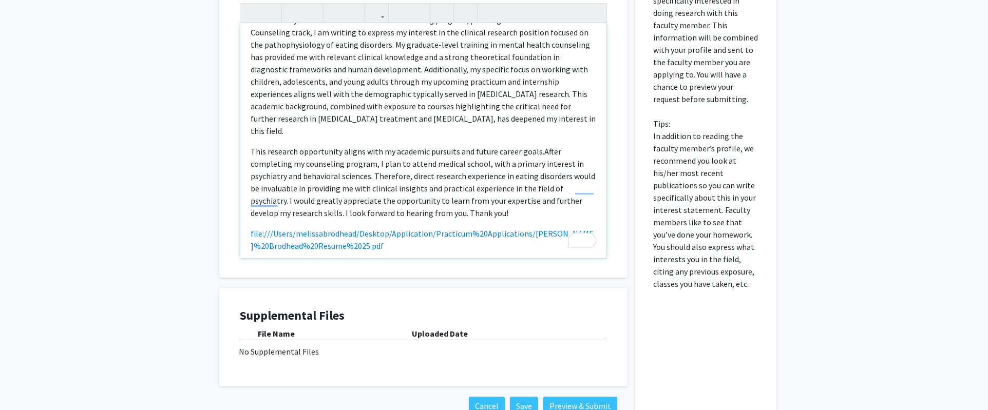
click at [451, 227] on div "As a second-year master's student in the Counseling program, pursuing the Clini…" at bounding box center [423, 140] width 366 height 235
click at [331, 229] on link "file:///Users/melissabrodhead/Desktop/Application/Practicum%20Applications/[PER…" at bounding box center [422, 240] width 343 height 23
click at [361, 229] on link "file:///Users/melissabrodhead/Desktop/Application/Practicum%20Applications/[PER…" at bounding box center [422, 240] width 343 height 23
click at [342, 229] on link "file:///Users/melissabrodhead/Desktop/Application/Practicum%20Applications/[PER…" at bounding box center [422, 240] width 343 height 23
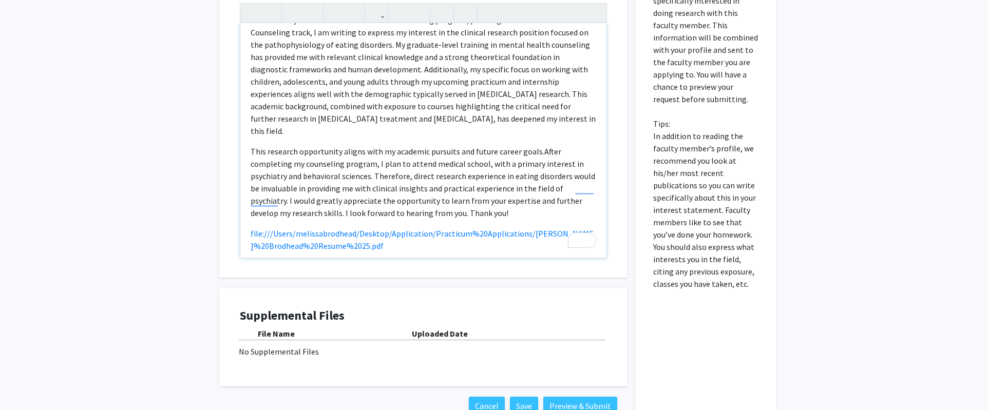
click at [365, 227] on p "file:///Users/melissabrodhead/Desktop/Application/Practicum%20Applications/[PER…" at bounding box center [424, 239] width 346 height 25
drag, startPoint x: 365, startPoint y: 222, endPoint x: 291, endPoint y: 221, distance: 73.9
click at [291, 227] on p "file:///Users/melissabrodhead/Desktop/Application/Practicum%20Applications/[PER…" at bounding box center [424, 239] width 346 height 25
click at [344, 227] on p "file:///Users/melissabrodhead/Desktop/Application/Practicum%20Applications/[PER…" at bounding box center [424, 239] width 346 height 25
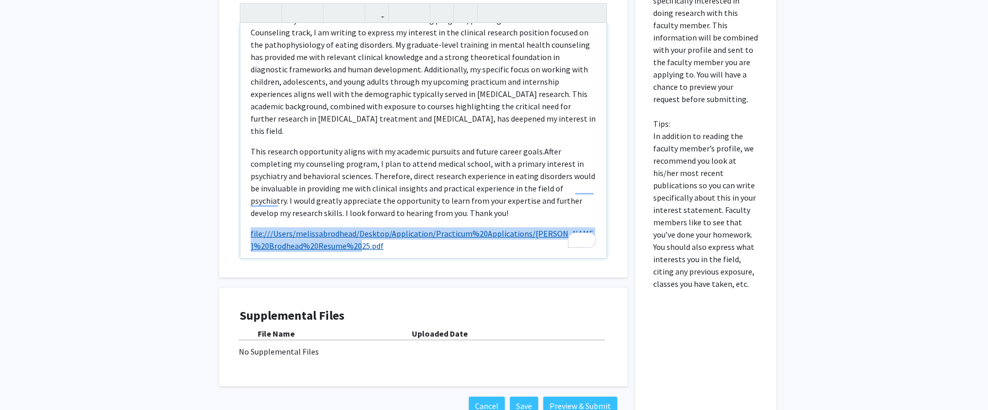
drag, startPoint x: 334, startPoint y: 222, endPoint x: 250, endPoint y: 208, distance: 84.8
click at [251, 229] on link "file:///Users/melissabrodhead/Desktop/Application/Practicum%20Applications/[PER…" at bounding box center [422, 240] width 343 height 23
copy link "file:///Users/melissabrodhead/Desktop/Application/Practicum%20Applications/[PER…"
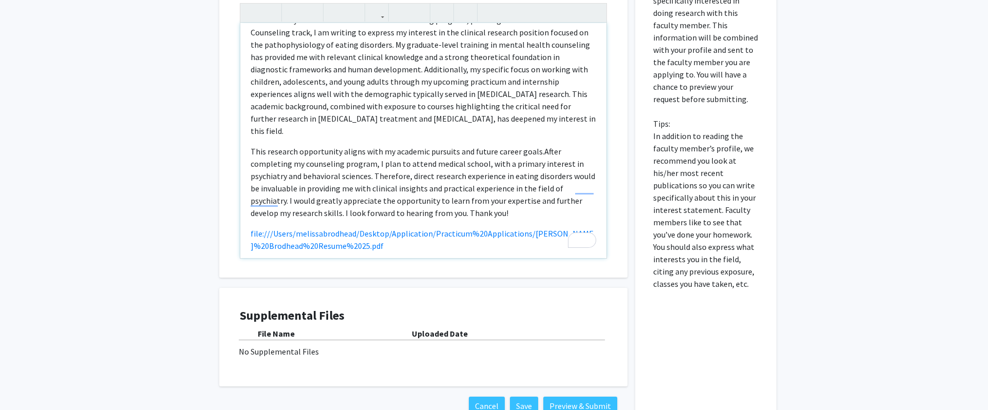
click at [469, 238] on div "As a second-year master's student in the Counseling program, pursuing the Clini…" at bounding box center [423, 140] width 366 height 235
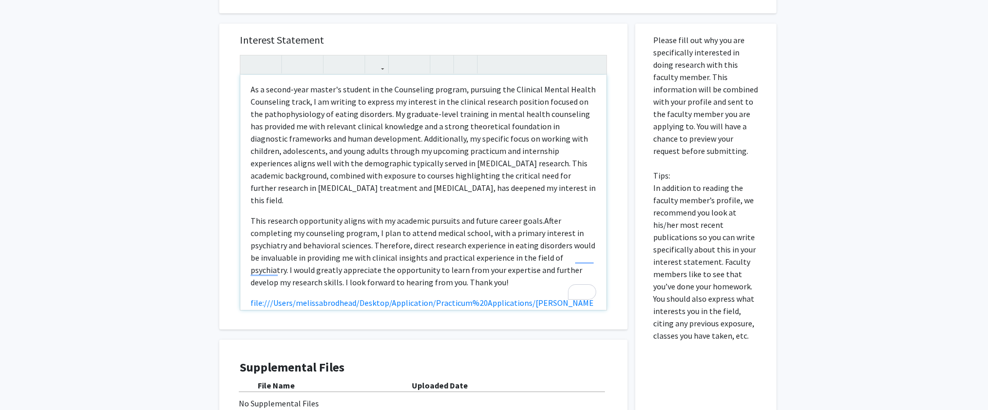
scroll to position [0, 0]
click at [399, 56] on icon "button" at bounding box center [400, 64] width 9 height 17
click at [398, 56] on icon "button" at bounding box center [400, 64] width 9 height 17
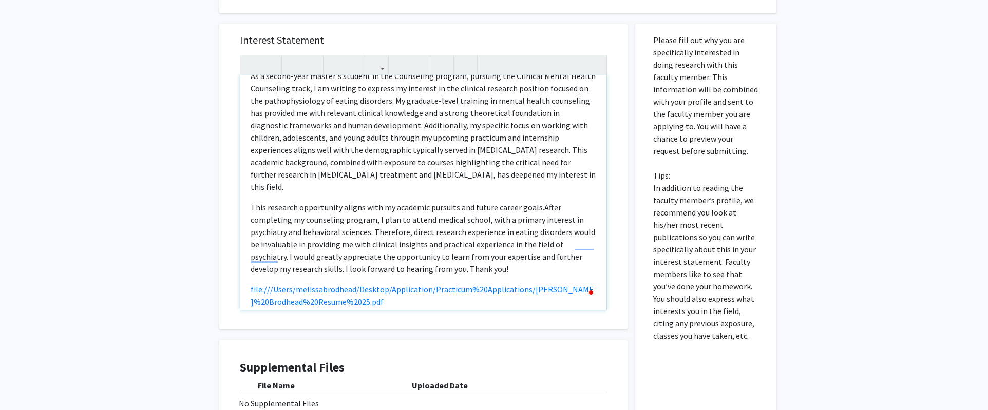
scroll to position [17, 0]
click at [463, 56] on icon "button" at bounding box center [465, 64] width 9 height 17
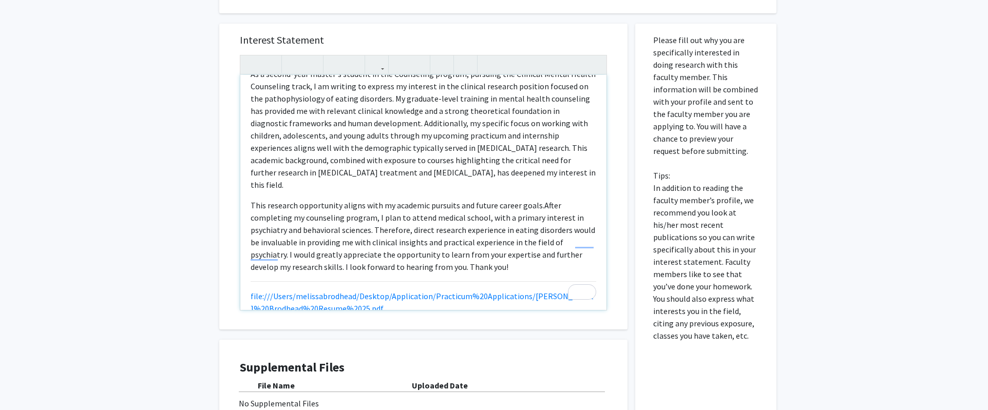
scroll to position [0, 0]
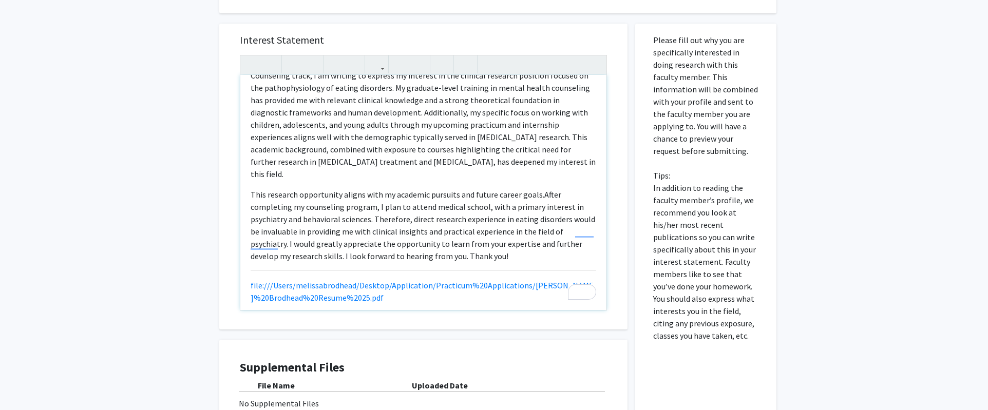
click at [335, 245] on div "As a second-year master's student in the Counseling program, pursuing the Clini…" at bounding box center [423, 192] width 366 height 235
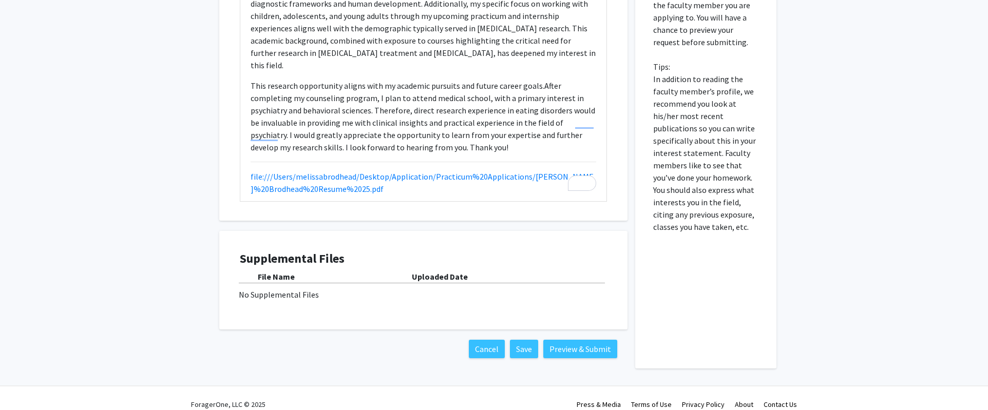
click at [277, 289] on div "No Supplemental Files" at bounding box center [423, 295] width 369 height 12
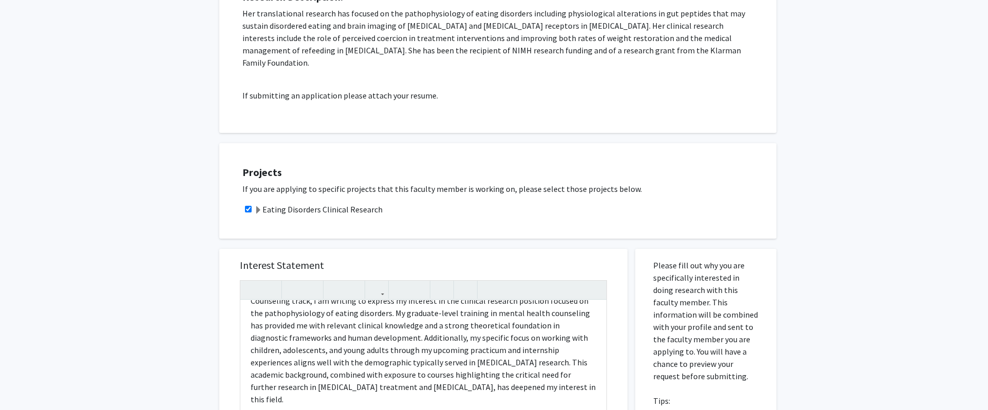
scroll to position [99, 0]
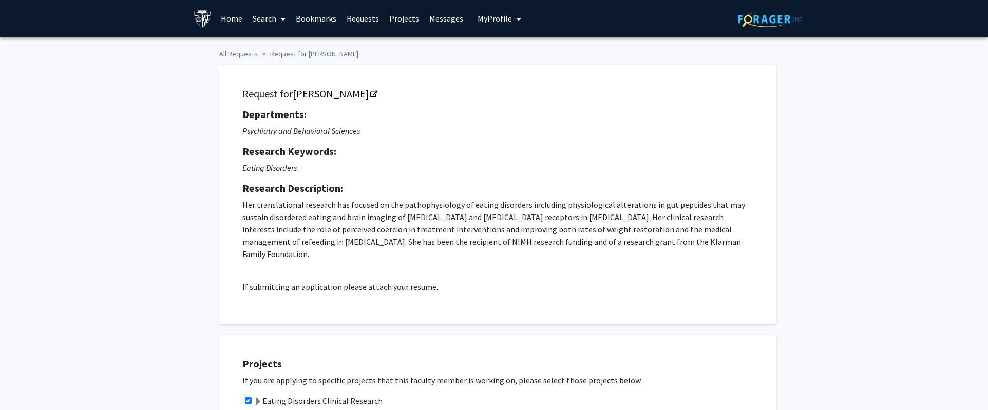
drag, startPoint x: 398, startPoint y: 153, endPoint x: 301, endPoint y: 397, distance: 262.8
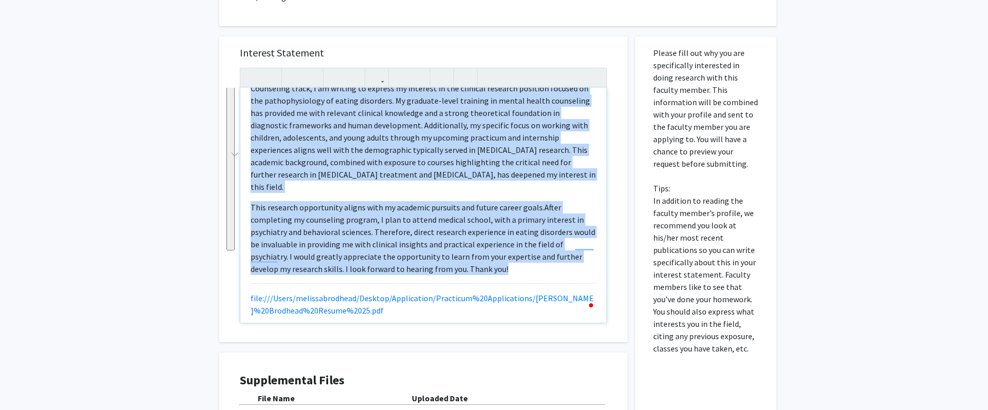
copy div "Lo i dolors-amet consec'a elitsed do eiu Temporinci utlabor, etdolore mag Aliqu…"
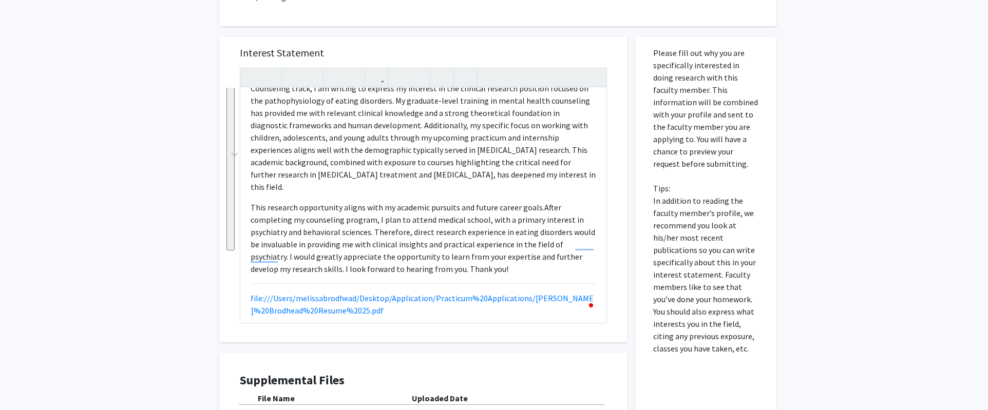
click at [772, 222] on div "All Requests Request for [PERSON_NAME] Request for [PERSON_NAME] Departments: P…" at bounding box center [494, 73] width 988 height 881
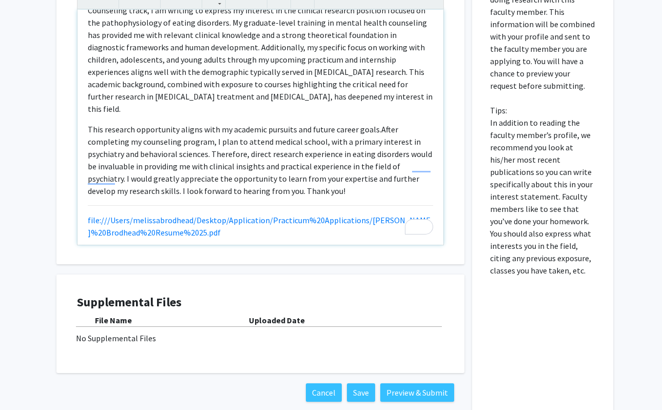
scroll to position [488, 0]
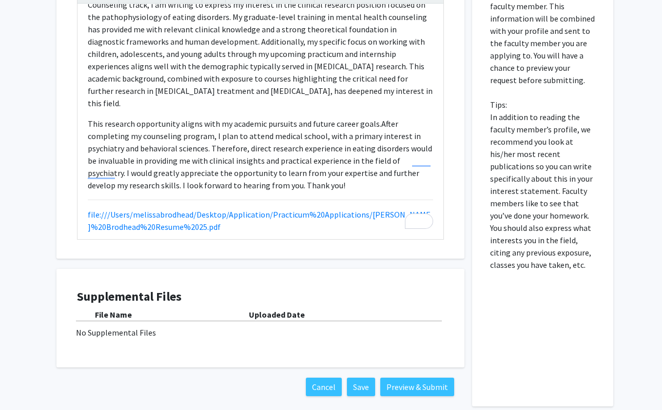
click at [127, 290] on h4 "Supplemental Files" at bounding box center [260, 297] width 367 height 15
click at [127, 327] on div "No Supplemental Files" at bounding box center [260, 333] width 369 height 12
click at [364, 378] on button "Save" at bounding box center [361, 387] width 28 height 18
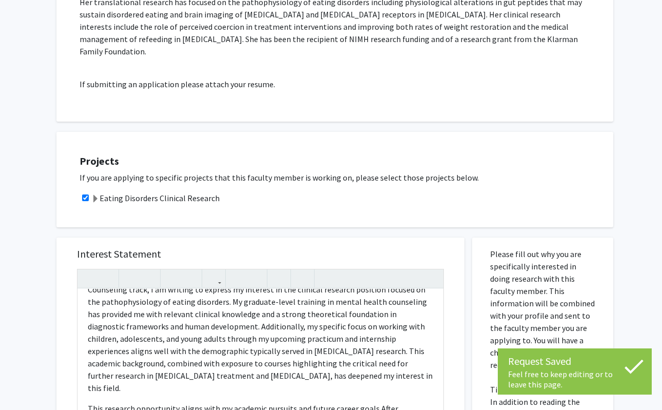
scroll to position [0, 0]
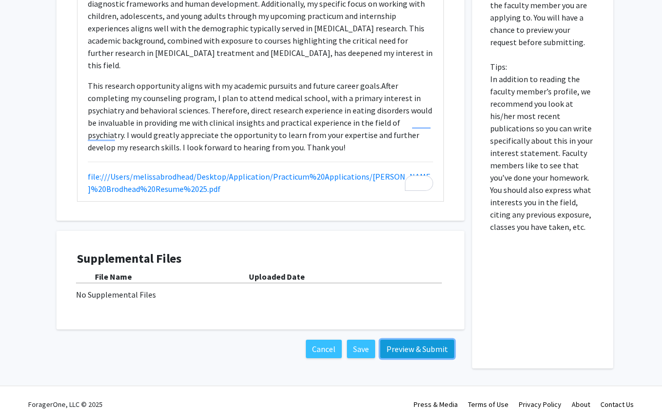
click at [418, 340] on button "Preview & Submit" at bounding box center [417, 349] width 74 height 18
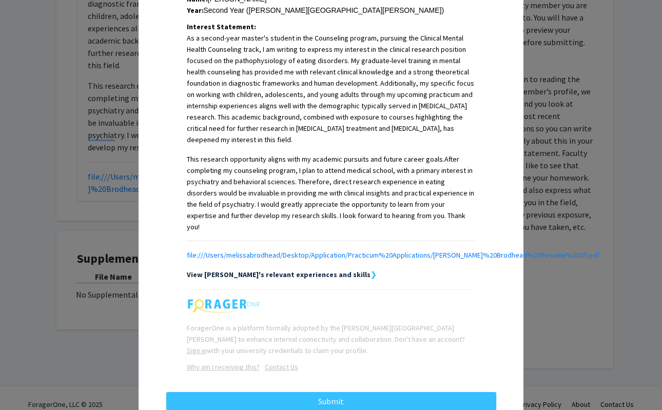
click at [553, 279] on div "Request Preview × Below is a copy of the request that you are submitting to [PE…" at bounding box center [331, 205] width 662 height 410
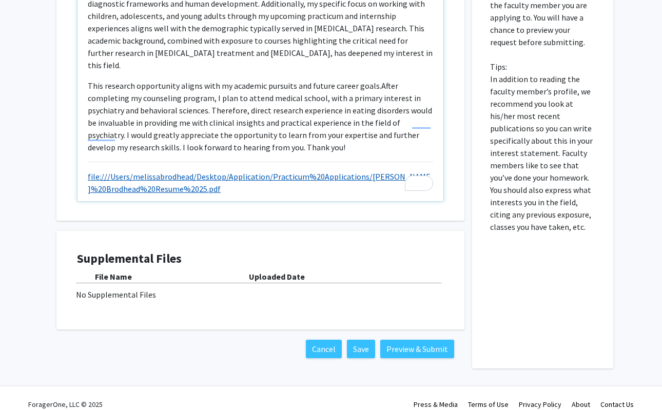
click at [349, 172] on link "file:///Users/melissabrodhead/Desktop/Application/Practicum%20Applications/[PER…" at bounding box center [259, 183] width 343 height 23
click at [348, 172] on link "file:///Users/melissabrodhead/Desktop/Application/Practicum%20Applications/[PER…" at bounding box center [259, 183] width 343 height 23
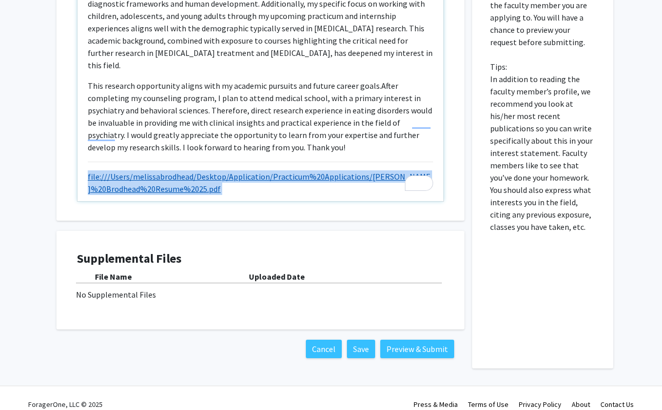
click at [348, 172] on link "file:///Users/melissabrodhead/Desktop/Application/Practicum%20Applications/[PER…" at bounding box center [259, 183] width 343 height 23
copy p "file:///Users/melissabrodhead/Desktop/Application/Practicum%20Applications/[PER…"
click at [262, 170] on div "As a second-year master's student in the Counseling program, pursuing the Clini…" at bounding box center [261, 83] width 366 height 235
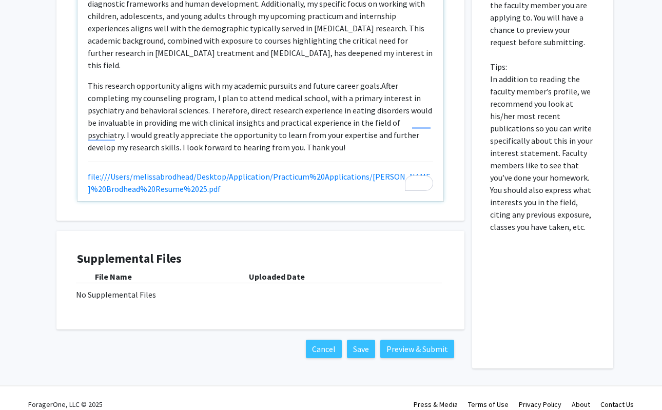
drag, startPoint x: 262, startPoint y: 170, endPoint x: 197, endPoint y: 169, distance: 65.2
click at [197, 169] on div "As a second-year master's student in the Counseling program, pursuing the Clini…" at bounding box center [261, 83] width 366 height 235
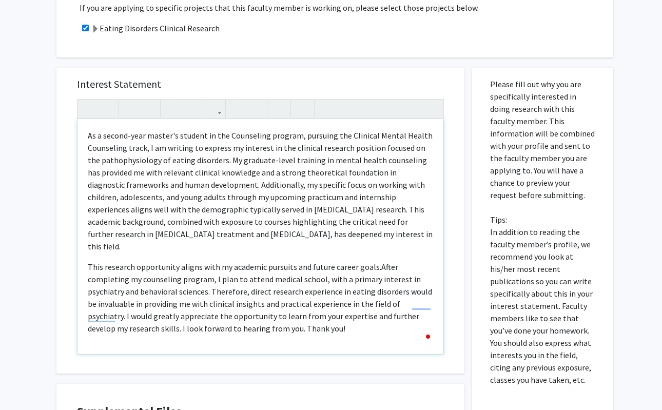
scroll to position [361, 0]
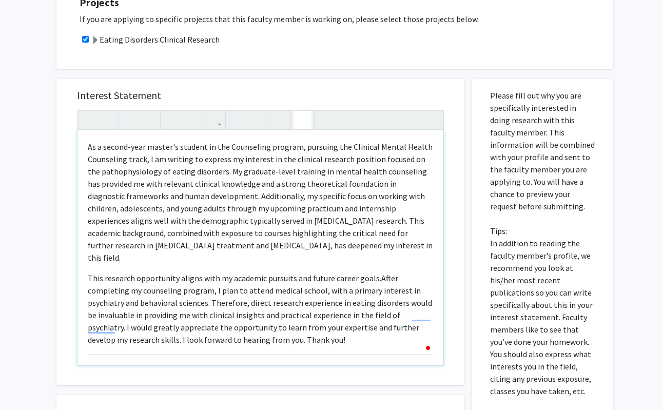
click at [310, 111] on button "button" at bounding box center [303, 120] width 18 height 18
click at [303, 112] on icon "button" at bounding box center [302, 119] width 9 height 17
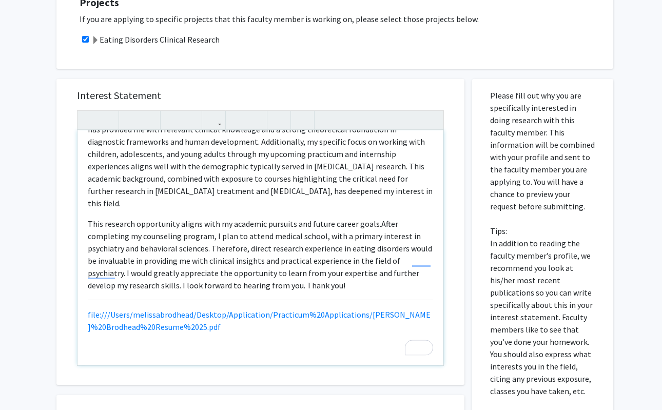
scroll to position [49, 0]
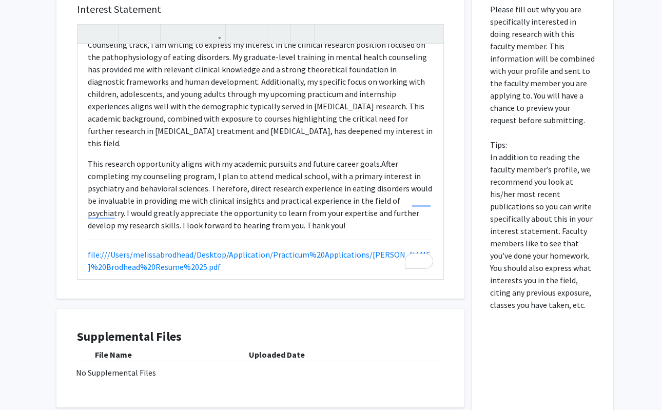
click at [131, 367] on div "No Supplemental Files" at bounding box center [260, 373] width 369 height 12
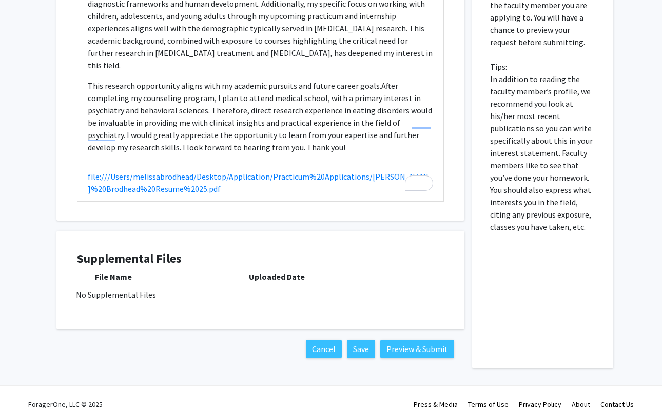
click at [124, 289] on div "Supplemental Files File Name Uploaded Date No Supplemental Files" at bounding box center [260, 281] width 367 height 58
click at [121, 289] on div "No Supplemental Files" at bounding box center [260, 295] width 369 height 12
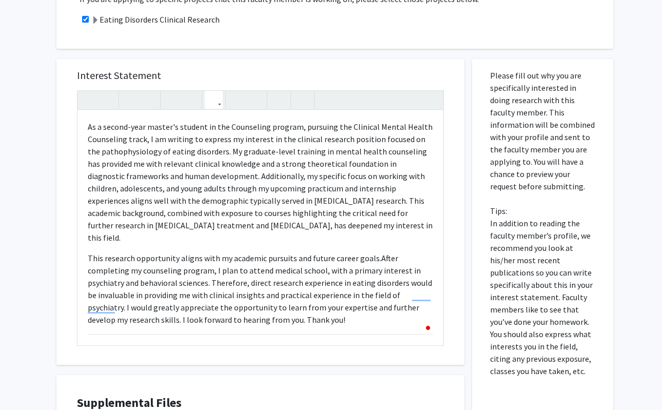
click at [216, 93] on icon "button" at bounding box center [214, 99] width 9 height 17
click at [231, 129] on div "As a second-year master's student in the Counseling program, pursuing the Clini…" at bounding box center [260, 218] width 367 height 256
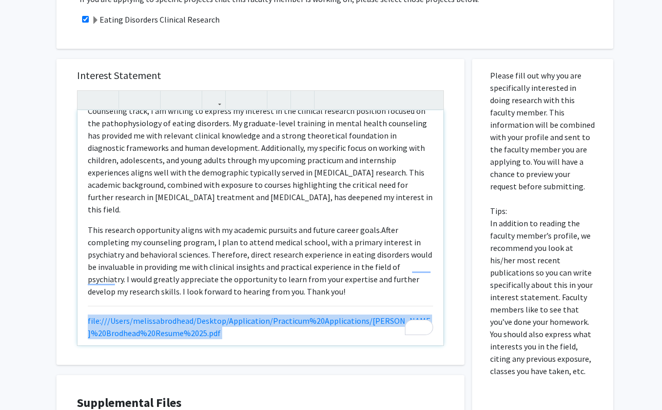
drag, startPoint x: 186, startPoint y: 306, endPoint x: 84, endPoint y: 286, distance: 104.2
click at [84, 286] on div "As a second-year master's student in the Counseling program, pursuing the Clini…" at bounding box center [261, 227] width 366 height 235
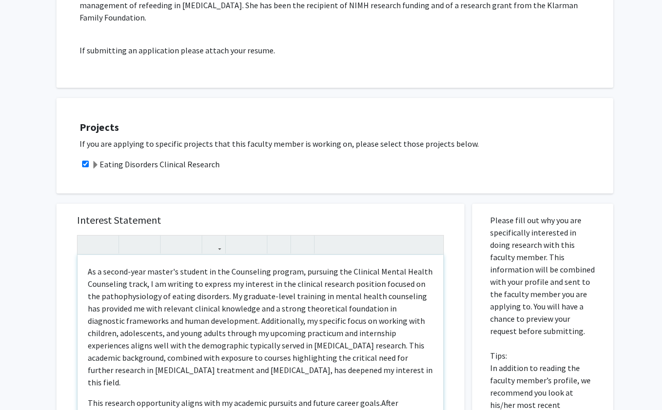
scroll to position [216, 0]
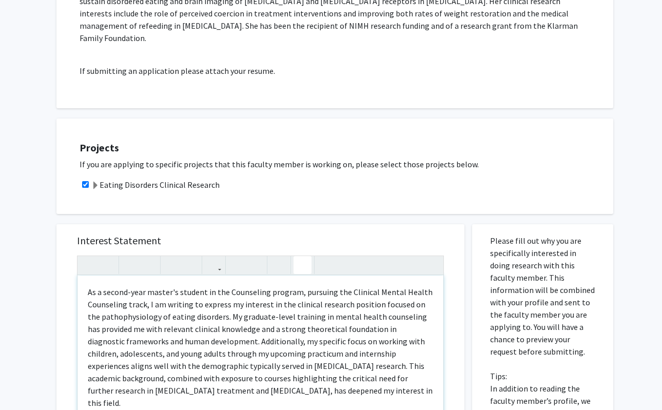
type textarea "<p>As a second-year master's student in the Counseling program, pursuing the Cl…"
click at [300, 257] on icon "button" at bounding box center [302, 265] width 9 height 17
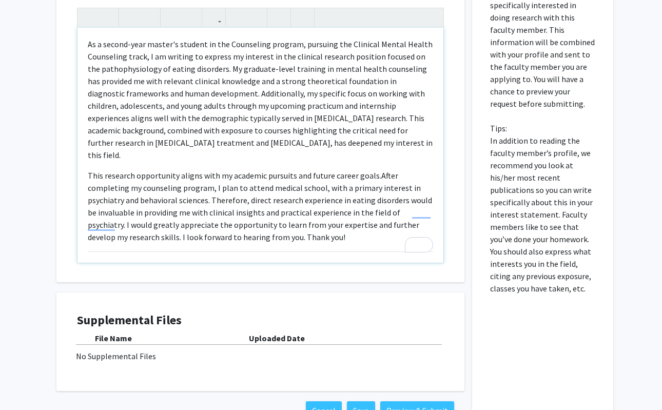
scroll to position [329, 0]
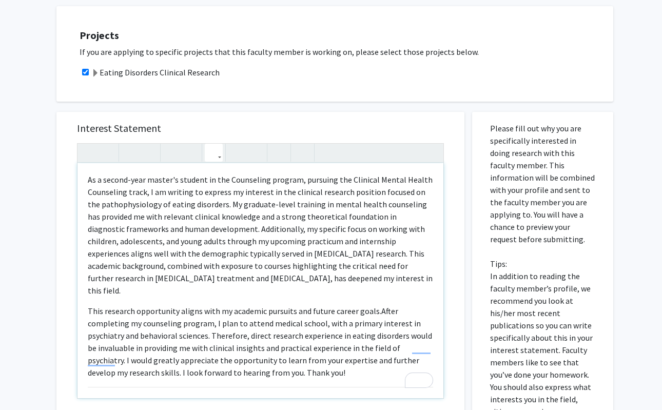
click at [207, 144] on button "button" at bounding box center [214, 153] width 18 height 18
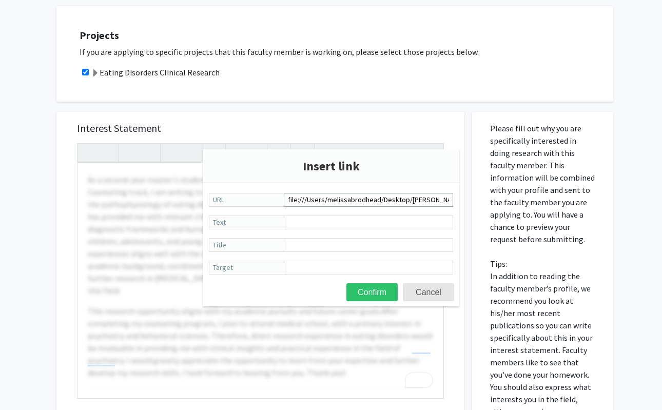
scroll to position [0, 119]
type input "file:///Users/melissabrodhead/Desktop/[PERSON_NAME]%20Brodhead%20Resume%2025%20…"
click at [303, 217] on input "Text" at bounding box center [368, 223] width 169 height 14
type input "Resume"
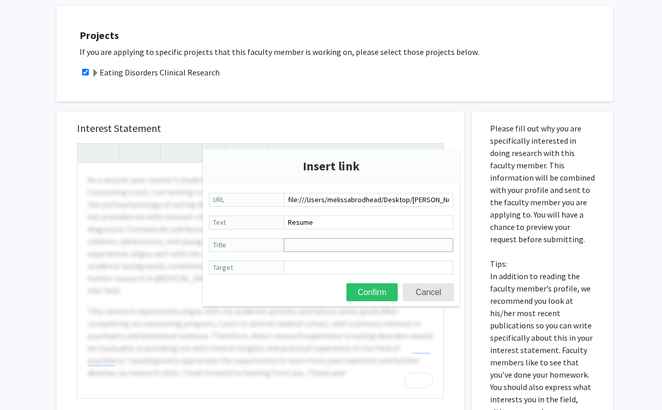
click at [313, 242] on input "Title" at bounding box center [368, 245] width 169 height 14
type input "Resume"
click at [365, 298] on button "Confirm" at bounding box center [372, 292] width 51 height 18
type textarea "<p>As a second-year master's student in the Counseling program, pursuing the Cl…"
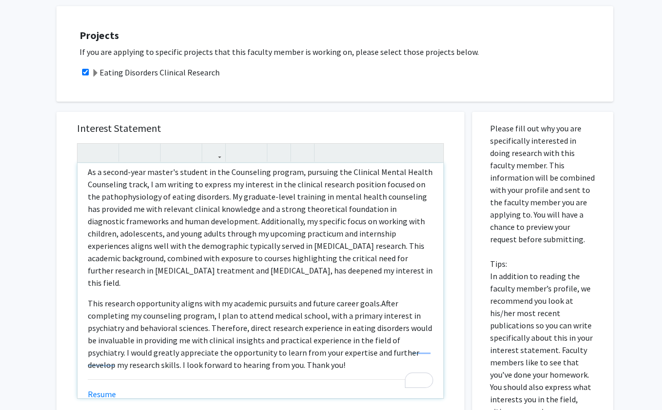
scroll to position [8, 0]
click at [273, 368] on div "As a second-year master's student in the Counseling program, pursuing the Clini…" at bounding box center [261, 280] width 366 height 235
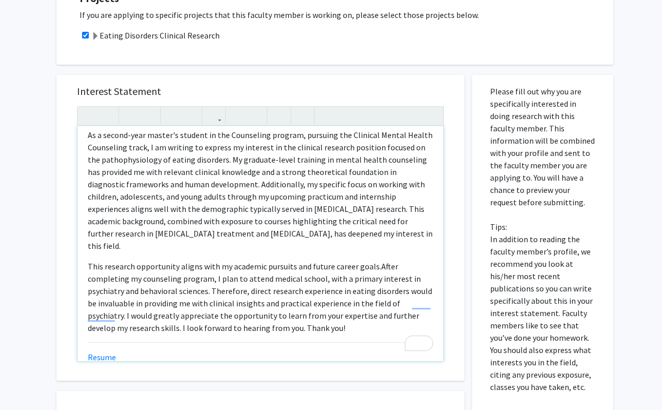
scroll to position [367, 0]
click at [105, 351] on link "Resume" at bounding box center [102, 356] width 28 height 10
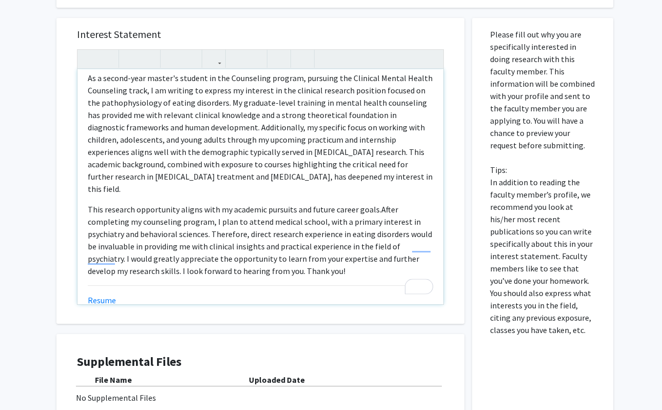
scroll to position [441, 0]
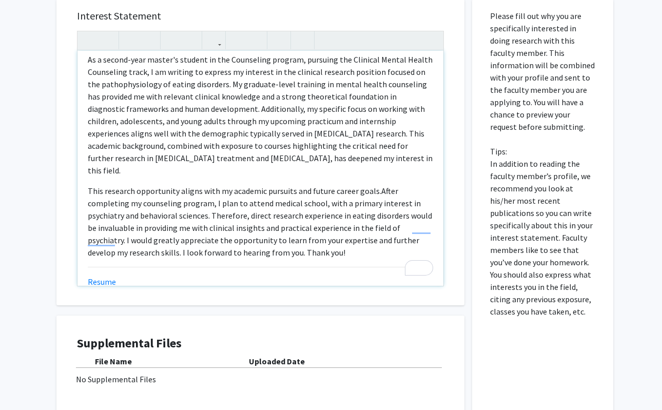
click at [121, 259] on div "As a second-year master's student in the Counseling program, pursuing the Clini…" at bounding box center [261, 168] width 366 height 235
drag, startPoint x: 121, startPoint y: 259, endPoint x: 75, endPoint y: 258, distance: 46.2
click at [75, 258] on div "Interest Statement As a second-year master's student in the Counseling program,…" at bounding box center [261, 152] width 388 height 306
click at [266, 258] on div "As a second-year master's student in the Counseling program, pursuing the Clini…" at bounding box center [261, 168] width 366 height 235
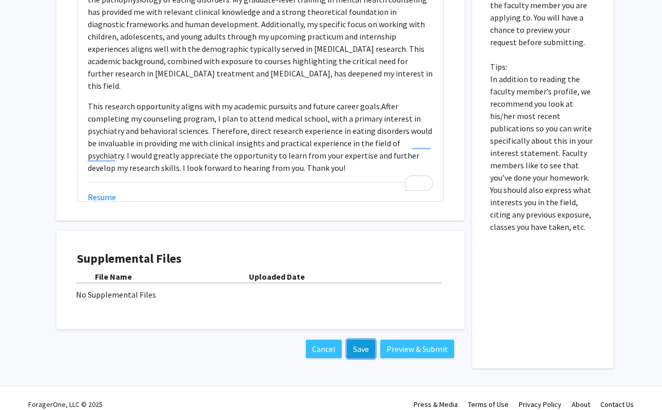
click at [368, 340] on button "Save" at bounding box center [361, 349] width 28 height 18
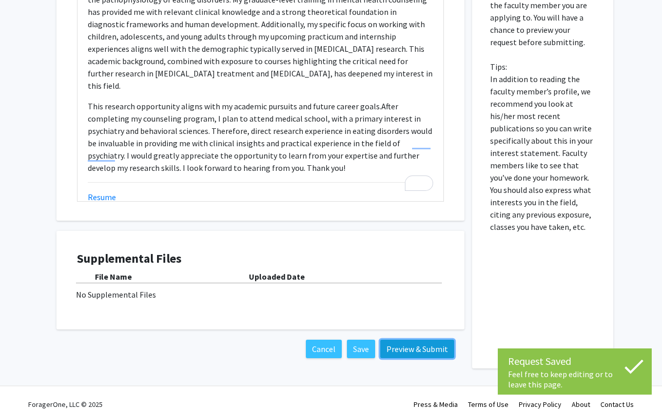
click at [431, 340] on button "Preview & Submit" at bounding box center [417, 349] width 74 height 18
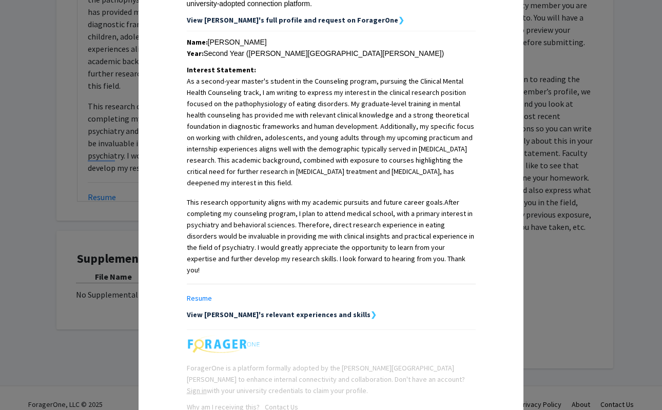
scroll to position [212, 0]
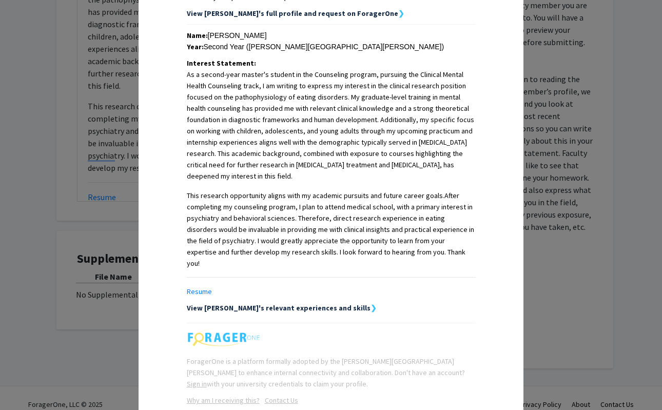
click at [371, 303] on strong "❯" at bounding box center [374, 307] width 6 height 9
click at [308, 303] on strong "View [PERSON_NAME]'s relevant experiences and skills" at bounding box center [279, 307] width 184 height 9
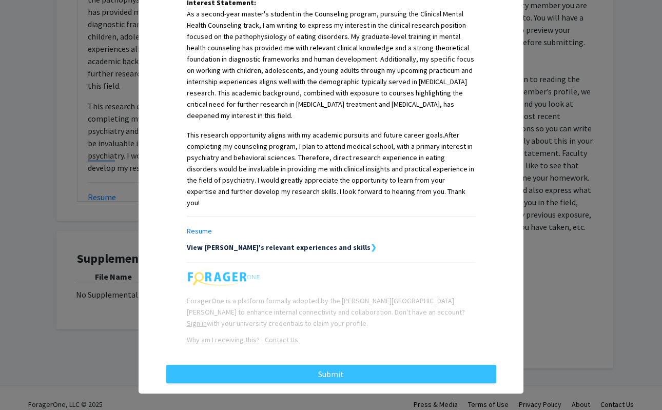
scroll to position [231, 0]
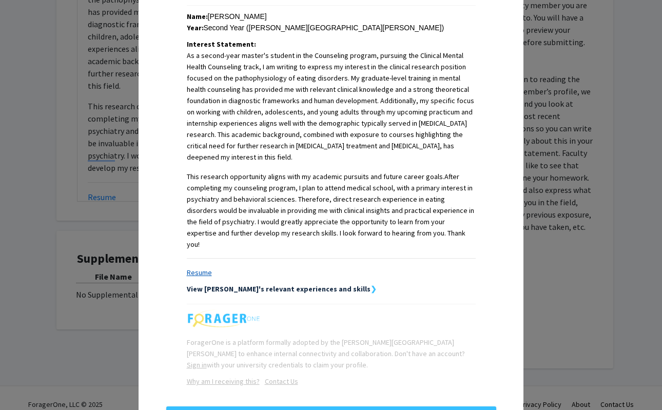
click at [199, 268] on link "Resume" at bounding box center [199, 272] width 25 height 9
click at [202, 268] on link "Resume" at bounding box center [199, 272] width 25 height 9
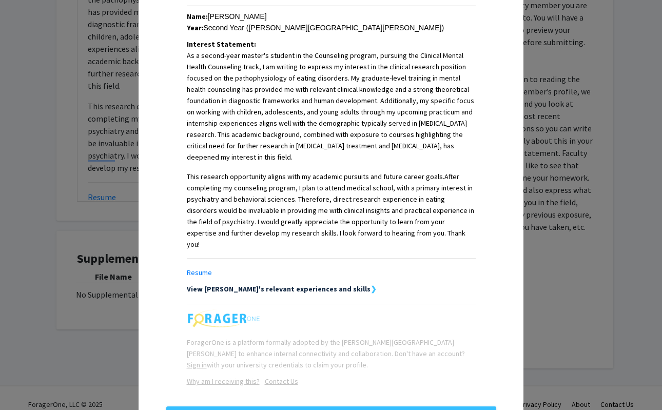
click at [291, 268] on div "Interest Statement: As a second-year master's student in the Counseling program…" at bounding box center [331, 159] width 289 height 240
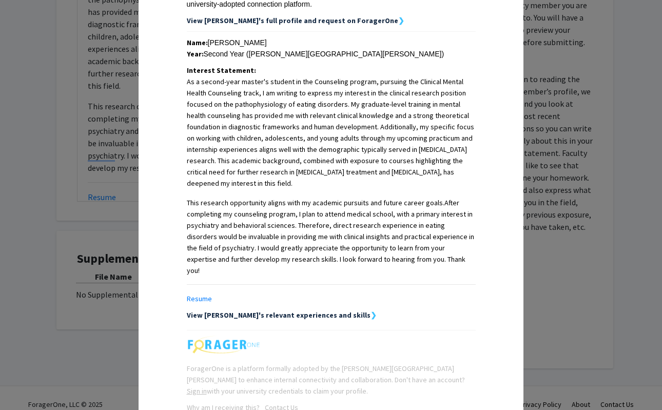
scroll to position [273, 0]
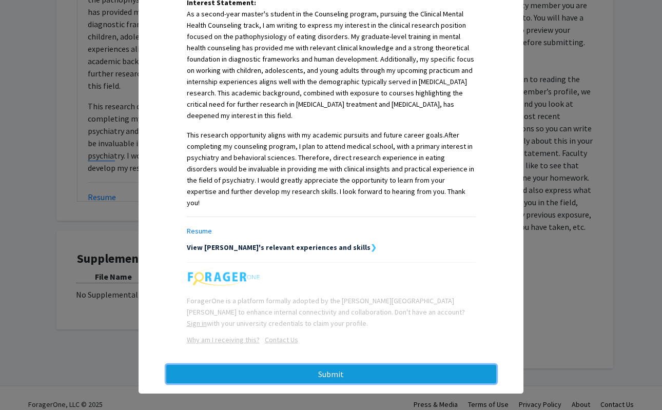
click at [310, 370] on button "Submit" at bounding box center [331, 374] width 330 height 18
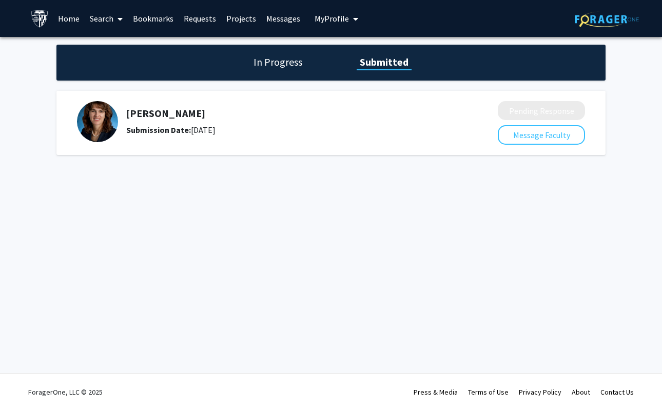
click at [156, 115] on h5 "[PERSON_NAME]" at bounding box center [284, 113] width 317 height 12
click at [271, 65] on h1 "In Progress" at bounding box center [278, 62] width 55 height 14
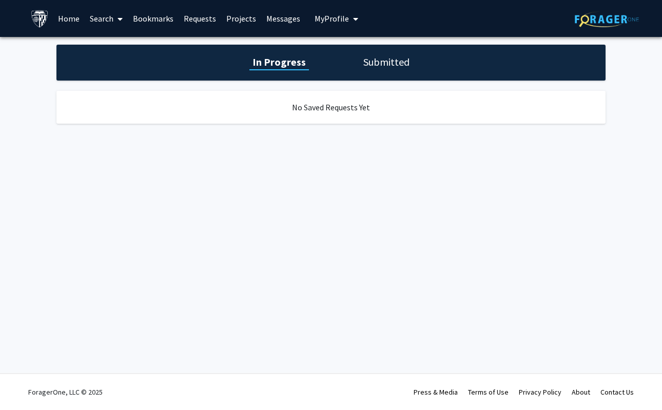
click at [199, 17] on link "Requests" at bounding box center [200, 19] width 43 height 36
click at [151, 17] on link "Bookmarks" at bounding box center [153, 19] width 51 height 36
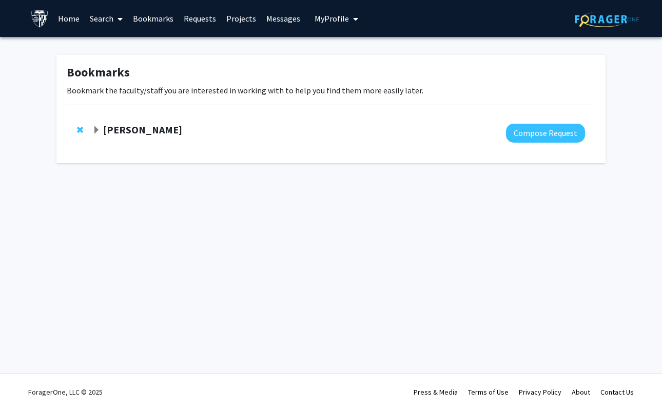
click at [134, 125] on strong "[PERSON_NAME]" at bounding box center [142, 129] width 79 height 13
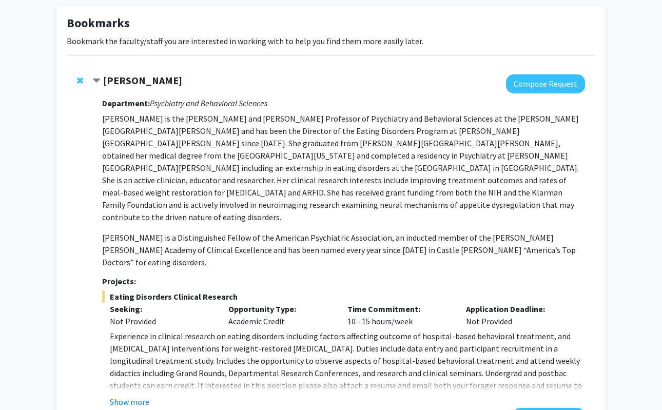
scroll to position [104, 0]
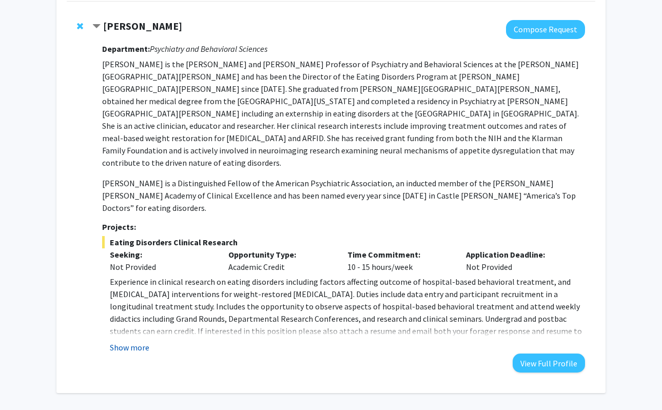
click at [128, 341] on button "Show more" at bounding box center [130, 347] width 40 height 12
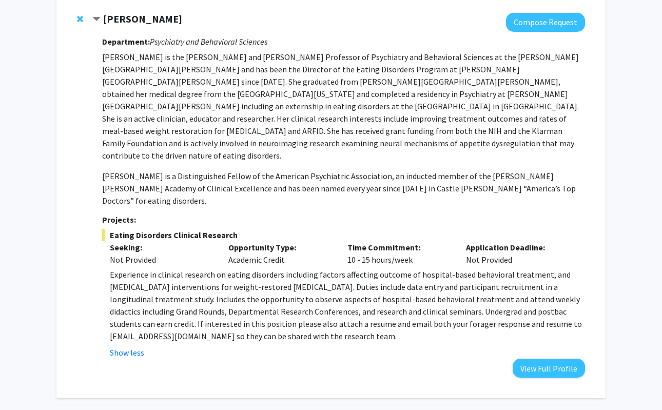
scroll to position [116, 0]
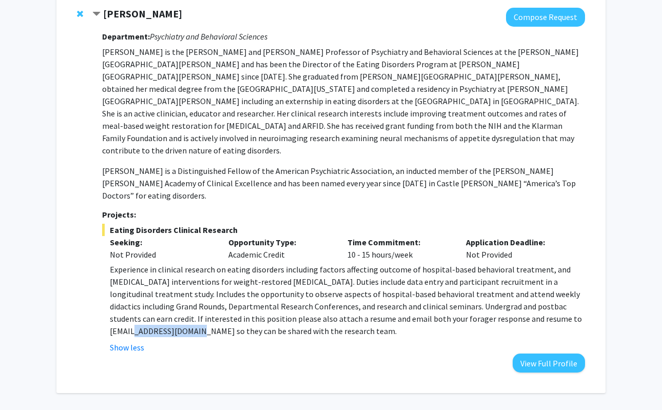
drag, startPoint x: 475, startPoint y: 283, endPoint x: 541, endPoint y: 283, distance: 65.7
click at [541, 283] on span "Experience in clinical research on eating disorders including factors affecting…" at bounding box center [346, 300] width 472 height 72
copy span "[EMAIL_ADDRESS][DOMAIN_NAME]"
click at [479, 279] on span "Experience in clinical research on eating disorders including factors affecting…" at bounding box center [346, 300] width 472 height 72
drag, startPoint x: 475, startPoint y: 282, endPoint x: 539, endPoint y: 282, distance: 63.2
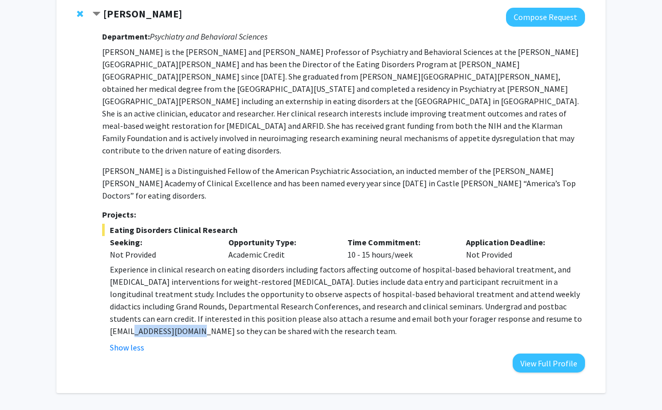
click at [539, 282] on span "Experience in clinical research on eating disorders including factors affecting…" at bounding box center [346, 300] width 472 height 72
copy span "[EMAIL_ADDRESS][DOMAIN_NAME]"
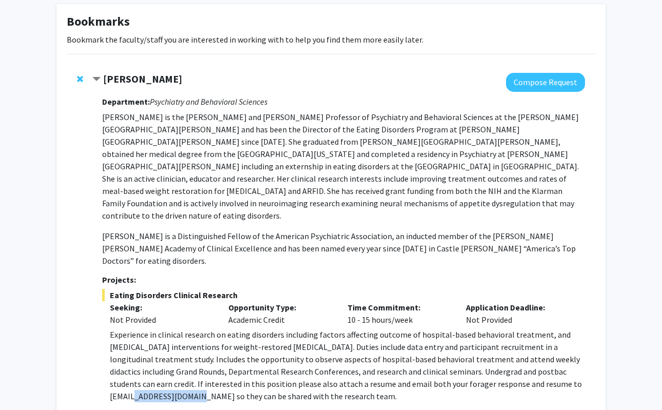
scroll to position [51, 0]
drag, startPoint x: 232, startPoint y: 259, endPoint x: 111, endPoint y: 257, distance: 120.7
click at [111, 289] on span "Eating Disorders Clinical Research" at bounding box center [343, 295] width 483 height 12
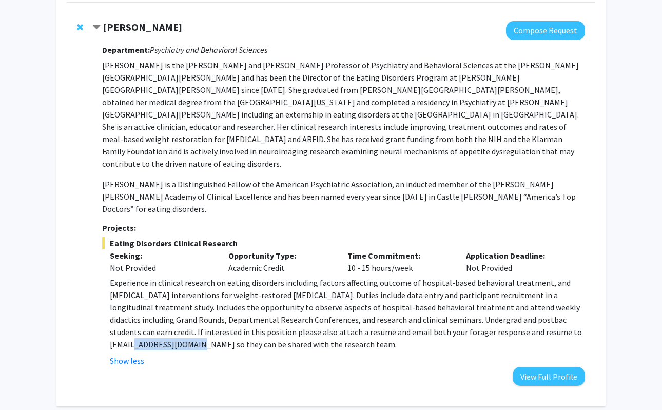
scroll to position [113, 0]
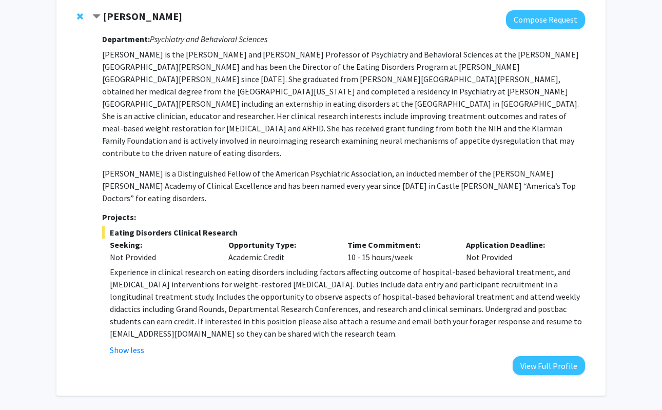
click at [238, 239] on div "Opportunity Type: Academic Credit" at bounding box center [280, 251] width 119 height 25
drag, startPoint x: 137, startPoint y: 152, endPoint x: 112, endPoint y: 152, distance: 25.2
click at [112, 168] on span "[PERSON_NAME] is a Distinguished Fellow of the American Psychiatric Association…" at bounding box center [339, 185] width 474 height 35
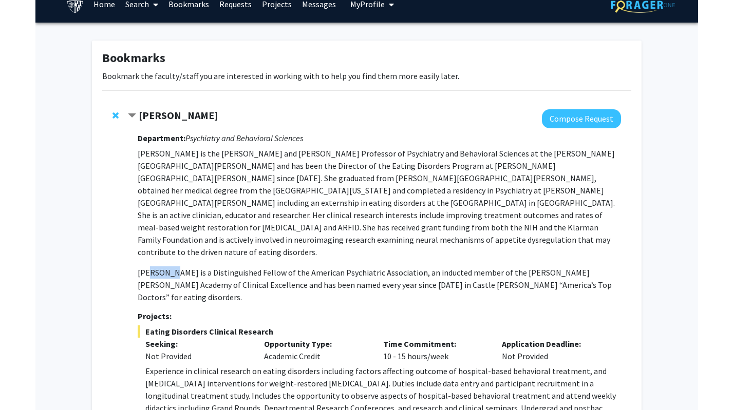
scroll to position [0, 0]
